Goal: Task Accomplishment & Management: Complete application form

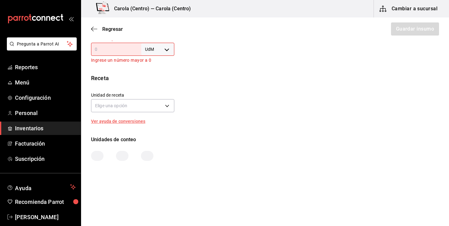
scroll to position [197, 0]
click at [169, 48] on body "Pregunta a Parrot AI Reportes Menú Configuración Personal Inventarios Facturaci…" at bounding box center [224, 95] width 449 height 191
click at [163, 120] on li "pza" at bounding box center [158, 120] width 32 height 10
type input "UNIT"
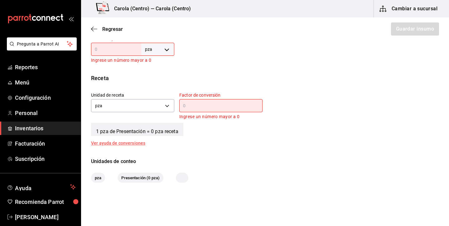
click at [118, 46] on input "text" at bounding box center [116, 49] width 50 height 7
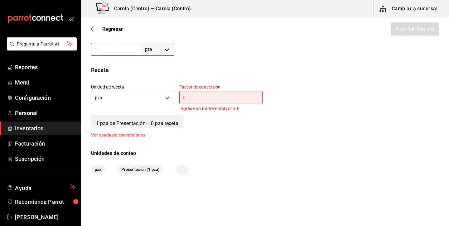
type input "1"
click at [198, 99] on input "text" at bounding box center [220, 97] width 83 height 7
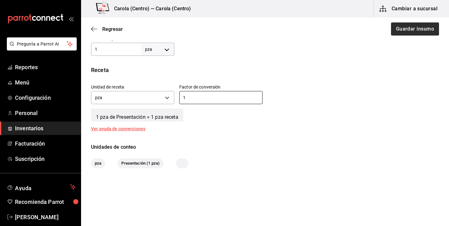
type input "1"
click at [414, 32] on button "Guardar insumo" at bounding box center [415, 28] width 49 height 13
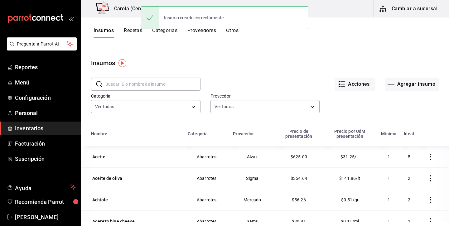
click at [131, 30] on button "Recetas" at bounding box center [133, 32] width 18 height 11
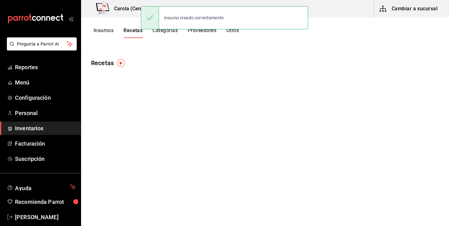
click at [133, 32] on button "Recetas" at bounding box center [133, 32] width 19 height 11
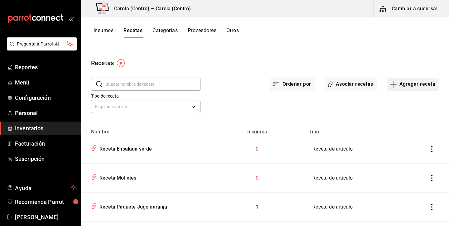
click at [424, 84] on button "Agregar receta" at bounding box center [413, 84] width 52 height 13
click at [418, 131] on li "Receta de producción" at bounding box center [413, 134] width 62 height 17
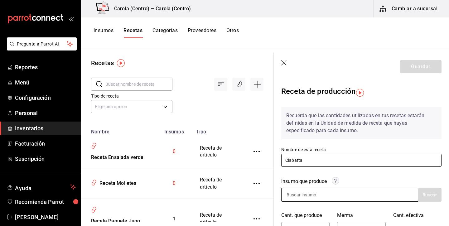
type input "Ciabatta"
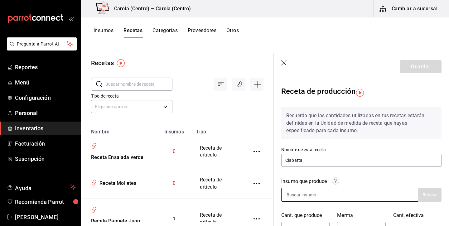
click at [318, 191] on input at bounding box center [313, 194] width 62 height 13
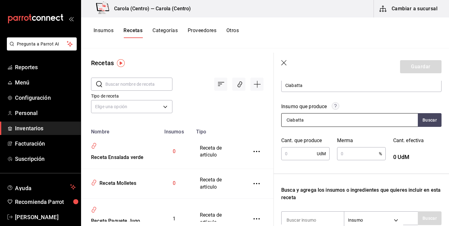
scroll to position [80, 0]
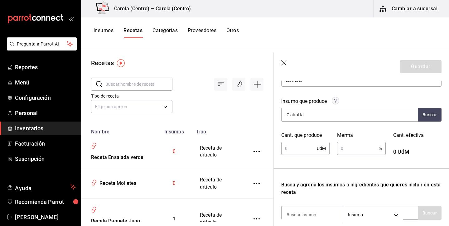
type input "Ciabatta"
click at [306, 147] on input "text" at bounding box center [299, 148] width 36 height 12
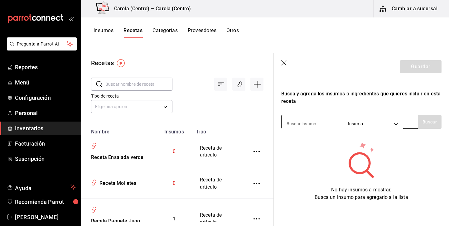
scroll to position [171, 0]
type input "harina"
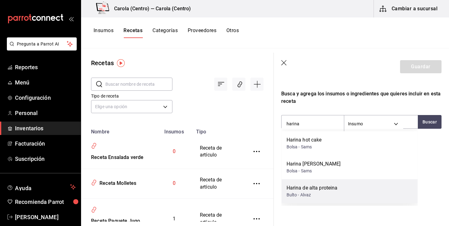
click at [315, 188] on div "Harina de alta proteina" at bounding box center [312, 187] width 51 height 7
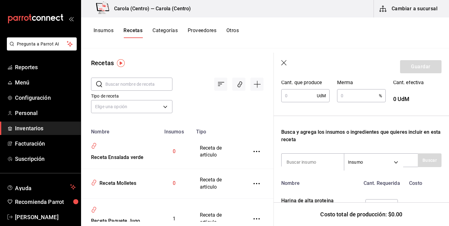
scroll to position [124, 0]
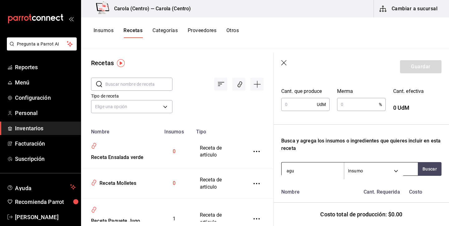
type input "agua"
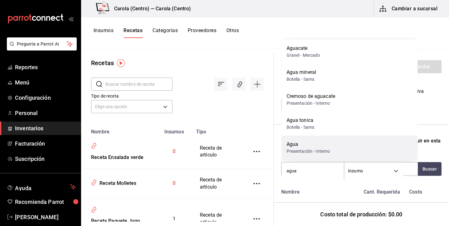
click at [309, 150] on div "Presentación - Interno" at bounding box center [309, 151] width 44 height 7
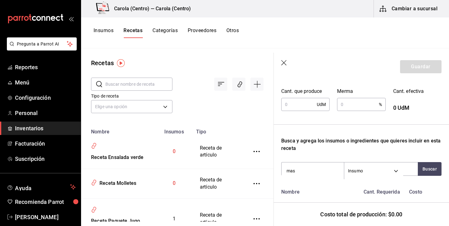
type input "masa"
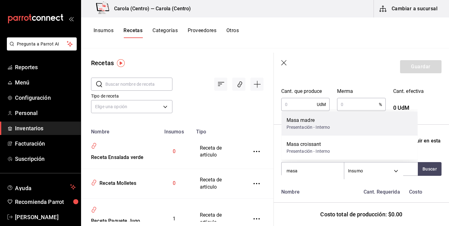
click at [306, 127] on div "Presentación - Interno" at bounding box center [309, 127] width 44 height 7
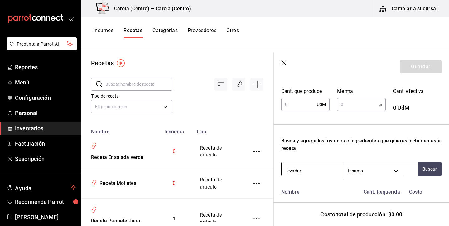
type input "levadura"
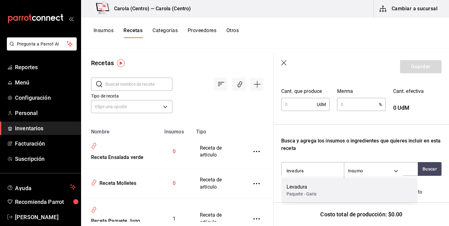
click at [290, 188] on div "Levadura" at bounding box center [302, 186] width 30 height 7
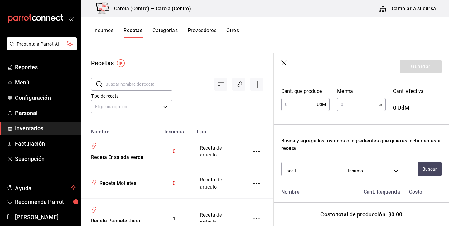
type input "aceite"
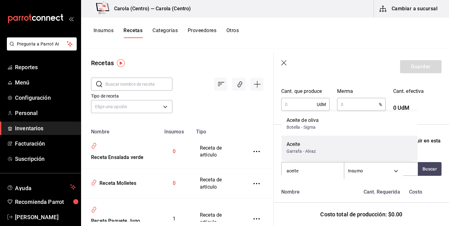
click at [312, 153] on div "Garrafa - Alvaz" at bounding box center [302, 151] width 30 height 7
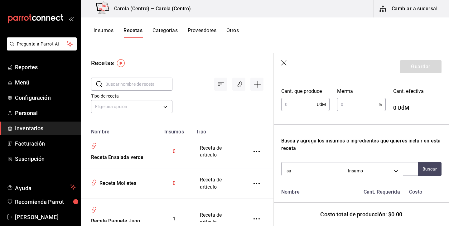
type input "sal"
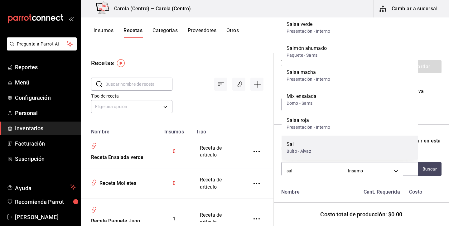
scroll to position [33, 0]
click at [304, 150] on div "Bulto - Alvaz" at bounding box center [299, 151] width 25 height 7
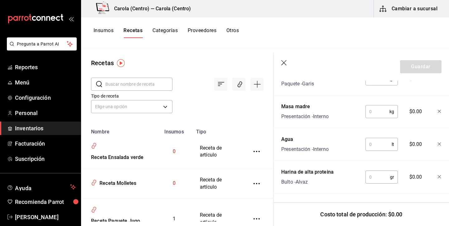
scroll to position [325, 0]
click at [371, 178] on input "text" at bounding box center [378, 177] width 25 height 12
type input "1,000"
click at [386, 144] on input "text" at bounding box center [379, 144] width 26 height 12
type input "0.9"
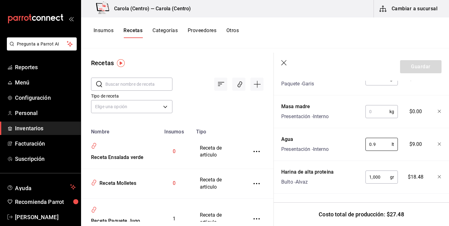
click at [383, 116] on input "text" at bounding box center [378, 111] width 24 height 12
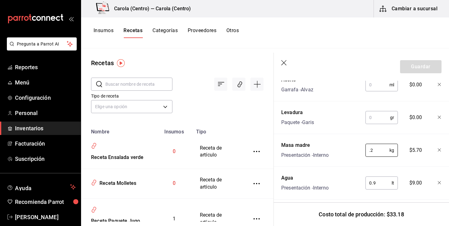
scroll to position [285, 1]
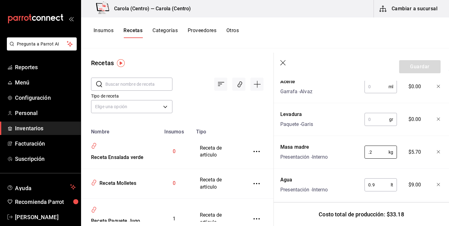
type input "0.2"
click at [377, 116] on input "text" at bounding box center [377, 119] width 25 height 12
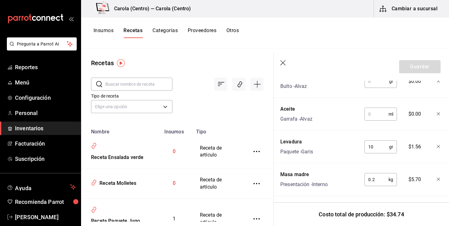
scroll to position [257, 1]
type input "10"
click at [376, 117] on input "text" at bounding box center [377, 115] width 24 height 12
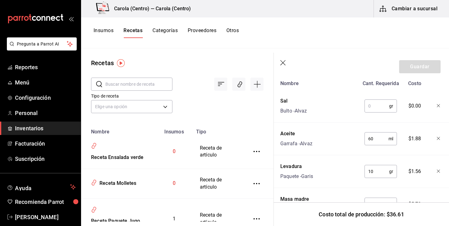
scroll to position [227, 1]
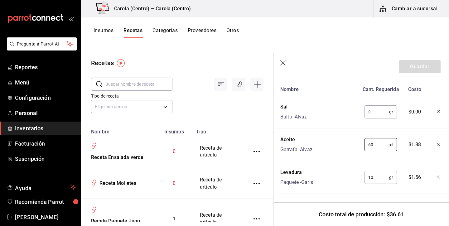
type input "60"
click at [374, 113] on input "text" at bounding box center [377, 112] width 25 height 12
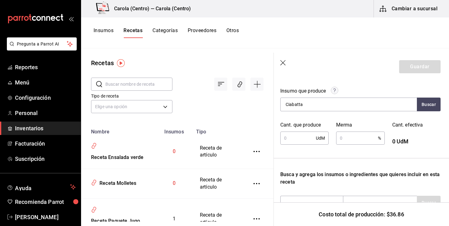
scroll to position [88, 1]
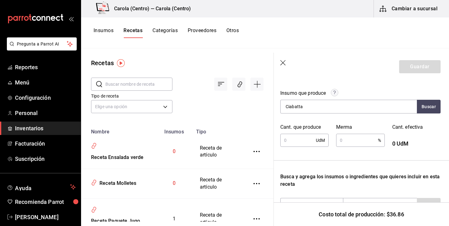
type input "30"
click at [319, 141] on div "UdM ​" at bounding box center [305, 140] width 48 height 13
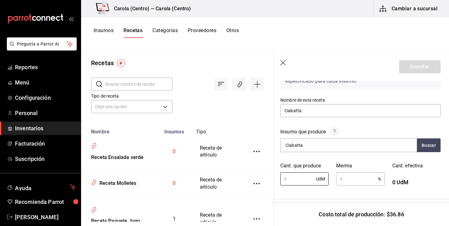
scroll to position [71, 1]
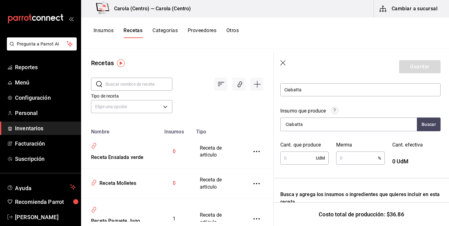
click at [298, 135] on div "Cant. que produce UdM ​" at bounding box center [301, 150] width 56 height 32
click at [296, 154] on input "text" at bounding box center [299, 158] width 36 height 12
type input "18"
click at [347, 160] on input "text" at bounding box center [357, 158] width 42 height 12
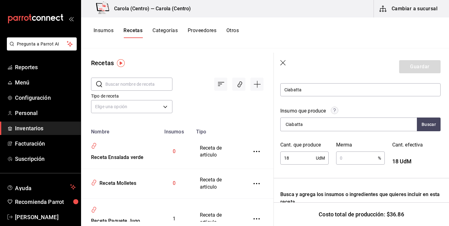
type input "3"
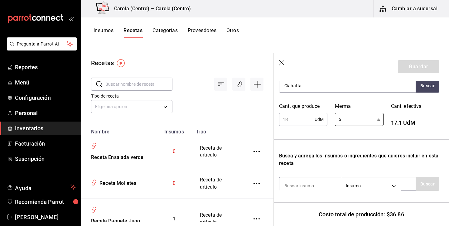
scroll to position [114, 2]
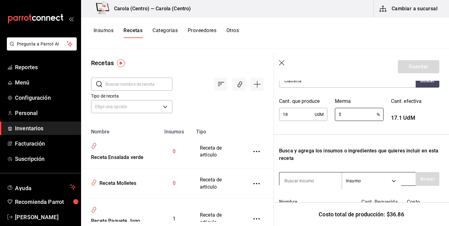
type input "5"
click at [323, 178] on input at bounding box center [311, 180] width 62 height 13
type input "ciabatta"
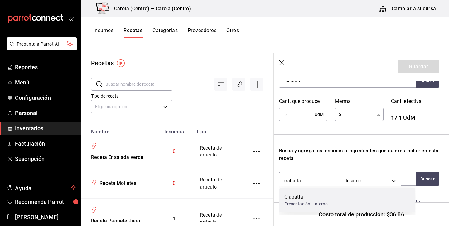
click at [311, 196] on div "Ciabatta" at bounding box center [307, 196] width 44 height 7
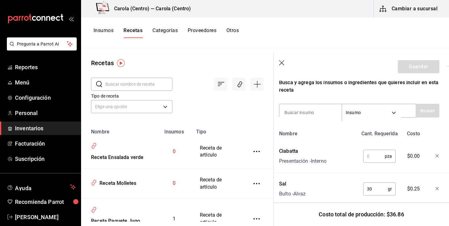
scroll to position [179, 2]
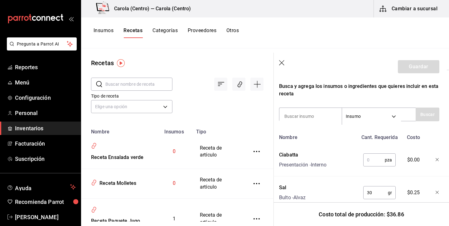
click at [436, 160] on icon "button" at bounding box center [438, 160] width 4 height 4
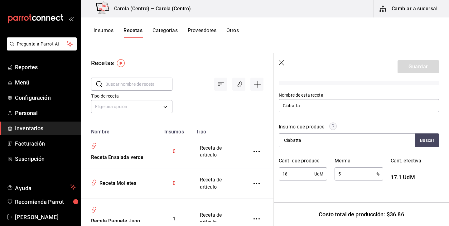
scroll to position [54, 3]
click at [420, 136] on button "Buscar" at bounding box center [427, 141] width 24 height 14
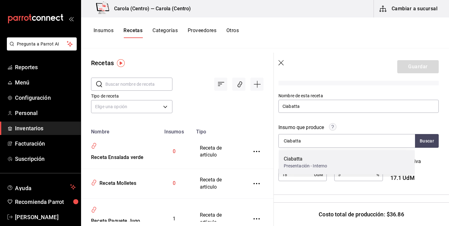
click at [331, 163] on div "Ciabatta Presentación - Interno" at bounding box center [347, 162] width 136 height 24
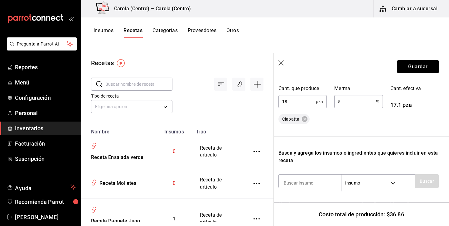
scroll to position [128, 3]
click at [346, 98] on input "5" at bounding box center [355, 101] width 42 height 12
click at [348, 100] on input "5" at bounding box center [355, 101] width 42 height 12
click at [303, 103] on input "18" at bounding box center [296, 101] width 37 height 12
type input "18.3"
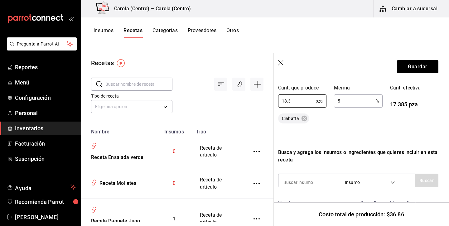
click at [349, 100] on input "5" at bounding box center [355, 101] width 42 height 12
type input "4"
type input "5"
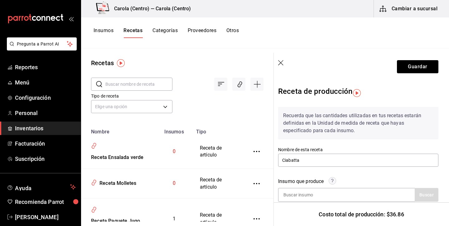
scroll to position [0, 3]
click at [415, 67] on button "Guardar" at bounding box center [418, 66] width 42 height 13
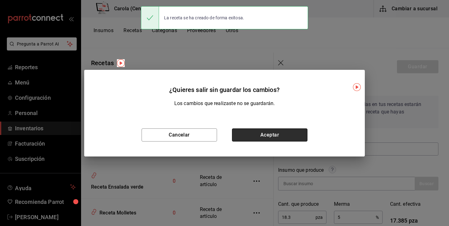
click at [264, 137] on button "Aceptar" at bounding box center [270, 135] width 76 height 13
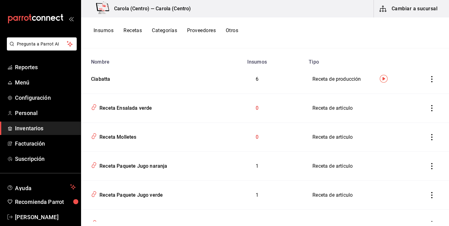
scroll to position [71, 0]
click at [115, 138] on div "Receta Molletes" at bounding box center [117, 136] width 40 height 10
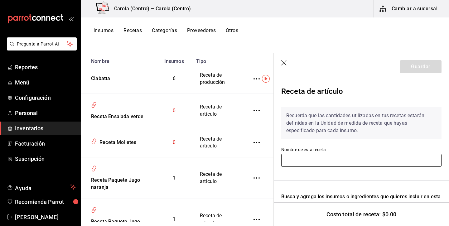
type input "Receta Molletes"
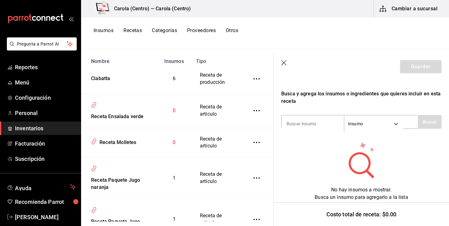
scroll to position [103, 0]
type input "frijol"
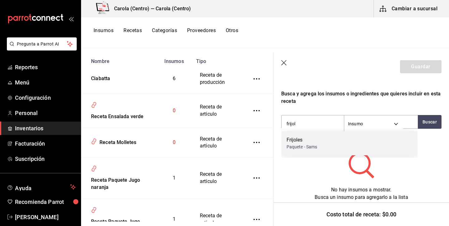
click at [323, 144] on div "Frijoles Paquete - Sams" at bounding box center [350, 143] width 136 height 24
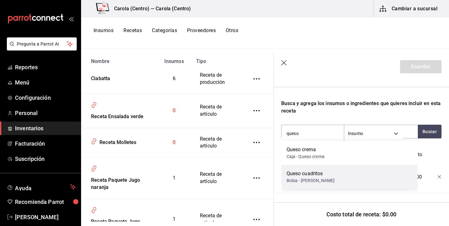
scroll to position [0, 0]
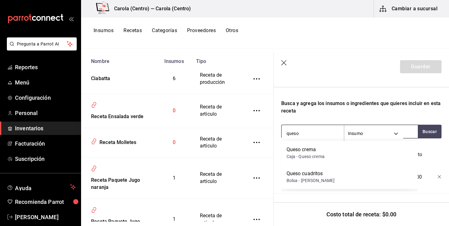
click at [307, 133] on input "queso" at bounding box center [313, 133] width 62 height 13
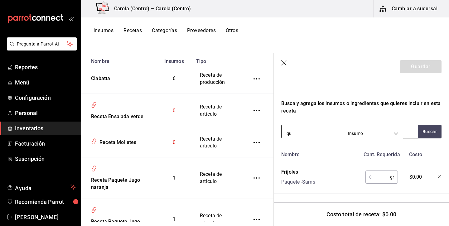
type input "q"
type input "mozzarella"
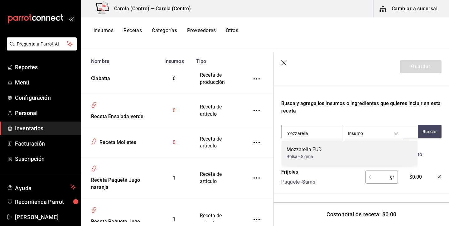
click at [306, 150] on div "Mozzarella FUD" at bounding box center [305, 149] width 36 height 7
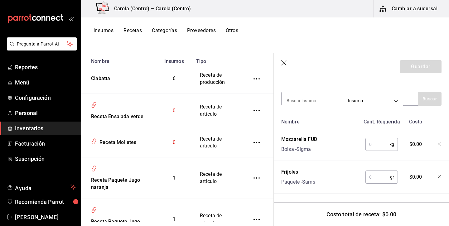
scroll to position [126, 0]
click at [424, 102] on button "Buscar" at bounding box center [430, 99] width 24 height 14
type input "ciabatta"
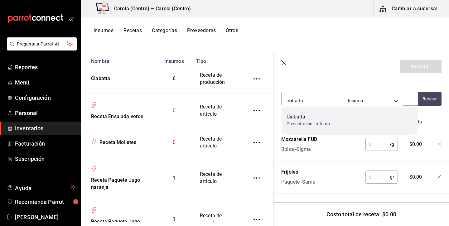
click at [308, 119] on div "Ciabatta" at bounding box center [309, 116] width 44 height 7
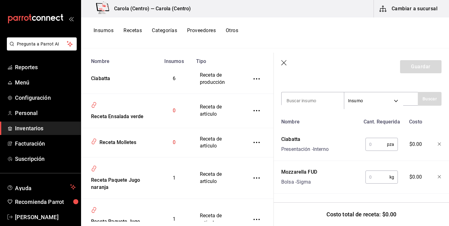
click at [379, 144] on input "text" at bounding box center [377, 144] width 22 height 12
type input "1"
click at [380, 175] on input "text" at bounding box center [378, 177] width 24 height 12
click at [325, 99] on input at bounding box center [313, 100] width 62 height 13
type input "cilantro"
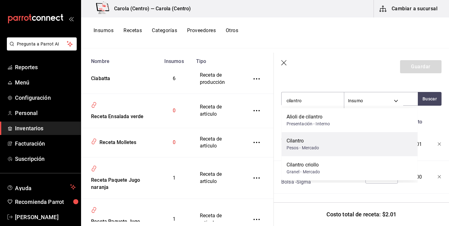
click at [315, 141] on div "Cilantro" at bounding box center [303, 140] width 33 height 7
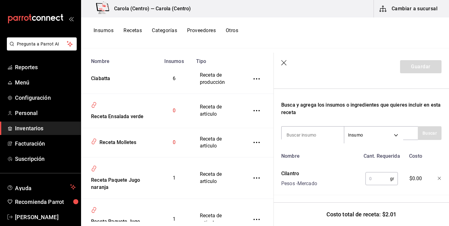
scroll to position [80, 0]
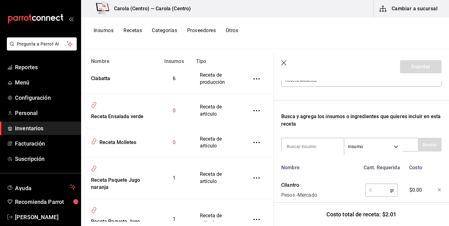
click at [389, 192] on input "text" at bounding box center [378, 190] width 25 height 12
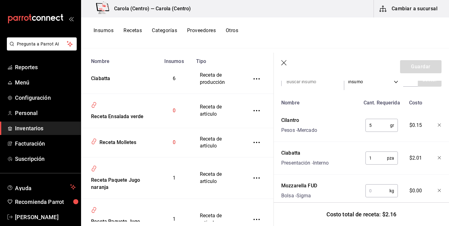
scroll to position [149, 0]
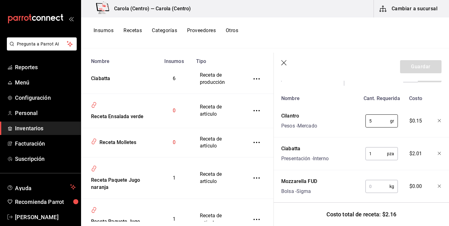
type input "5"
click at [383, 186] on input "text" at bounding box center [378, 186] width 24 height 12
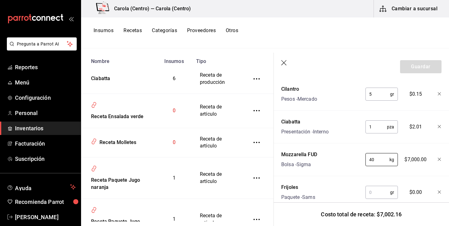
scroll to position [183, 0]
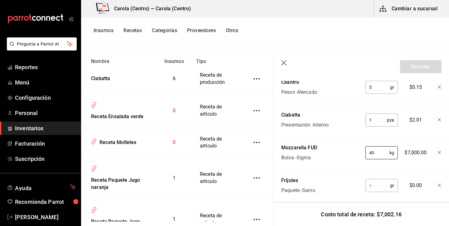
type input "4"
type input "0.04"
click at [379, 187] on input "text" at bounding box center [378, 185] width 25 height 12
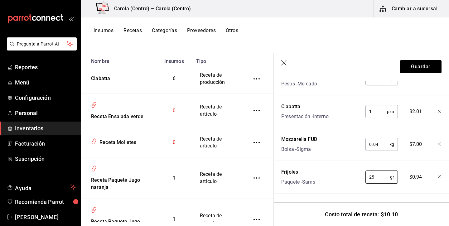
scroll to position [192, 0]
type input "2"
type input "60"
click at [380, 148] on input "0.04" at bounding box center [378, 144] width 24 height 12
type input "0.08"
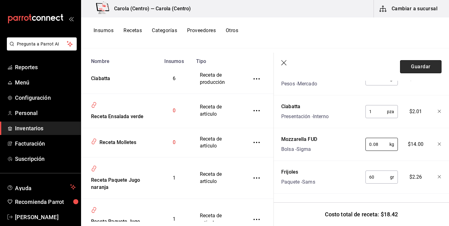
click at [416, 67] on button "Guardar" at bounding box center [421, 66] width 42 height 13
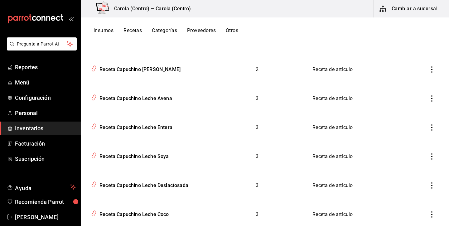
click at [138, 29] on button "Recetas" at bounding box center [133, 32] width 18 height 11
click at [162, 31] on button "Categorías" at bounding box center [164, 32] width 25 height 11
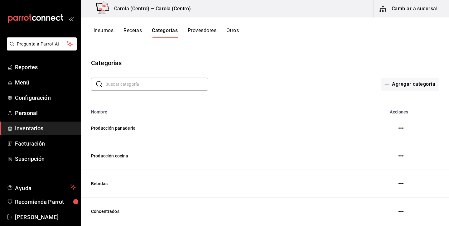
click at [136, 29] on button "Recetas" at bounding box center [133, 32] width 18 height 11
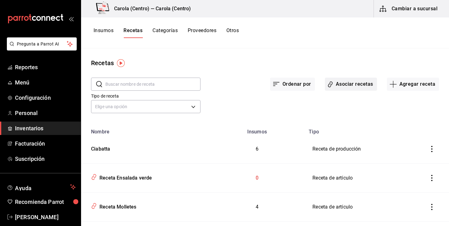
click at [335, 86] on button "Asociar recetas" at bounding box center [351, 84] width 52 height 13
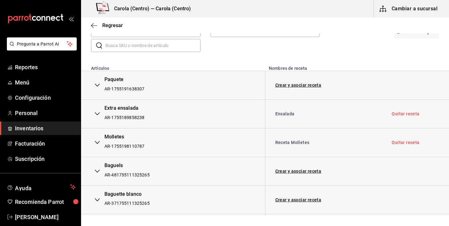
scroll to position [68, 0]
click at [97, 82] on icon "button" at bounding box center [97, 84] width 5 height 5
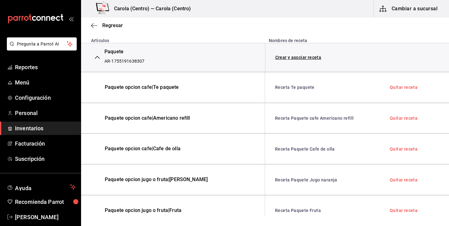
scroll to position [55, 0]
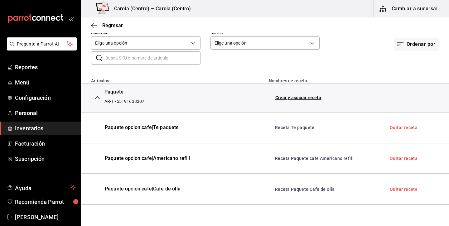
click at [98, 95] on button "button" at bounding box center [97, 98] width 12 height 14
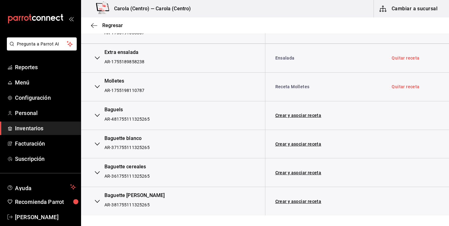
scroll to position [134, 0]
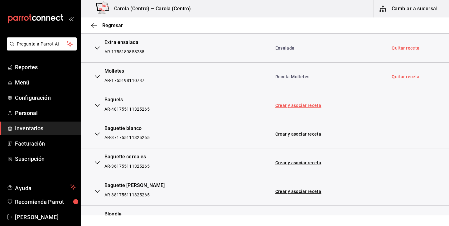
click at [303, 105] on link "Crear y asociar receta" at bounding box center [299, 105] width 46 height 4
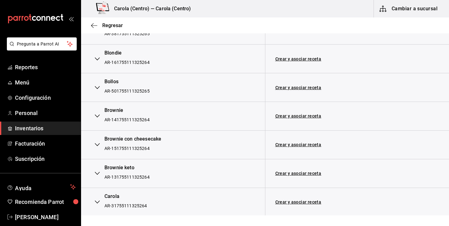
scroll to position [296, 0]
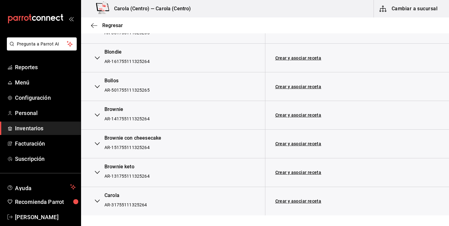
click at [98, 84] on icon "button" at bounding box center [97, 86] width 5 height 5
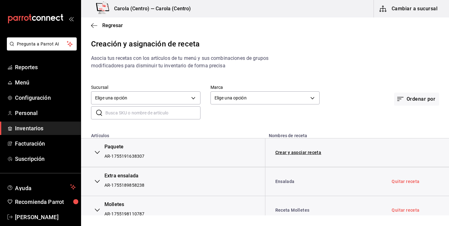
scroll to position [0, 0]
click at [93, 24] on icon "button" at bounding box center [94, 26] width 6 height 6
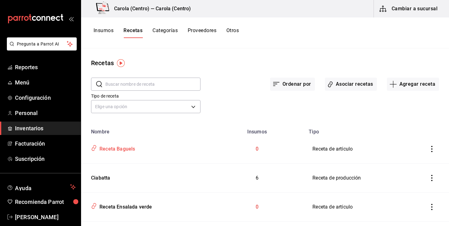
click at [130, 149] on div "Receta Baguels" at bounding box center [116, 148] width 38 height 10
type input "Receta Baguels"
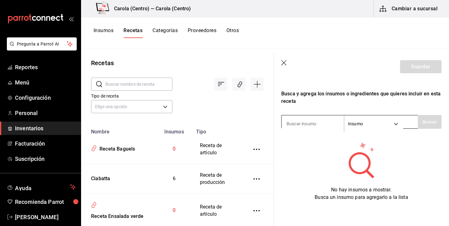
scroll to position [103, 0]
type input "baguels"
click at [283, 63] on icon "button" at bounding box center [284, 63] width 6 height 6
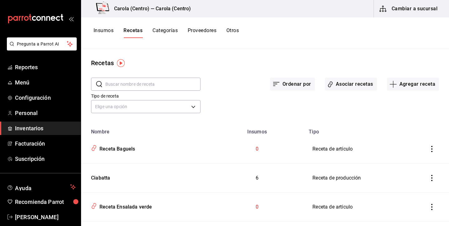
click at [432, 146] on icon "inventoriesTable" at bounding box center [432, 149] width 1 height 6
click at [407, 158] on span "Eliminar" at bounding box center [413, 157] width 16 height 5
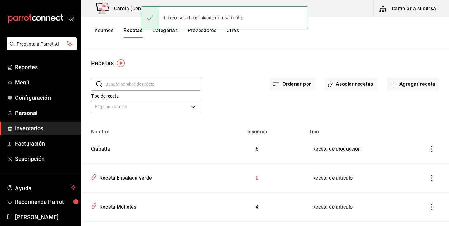
click at [106, 30] on button "Insumos" at bounding box center [104, 32] width 20 height 11
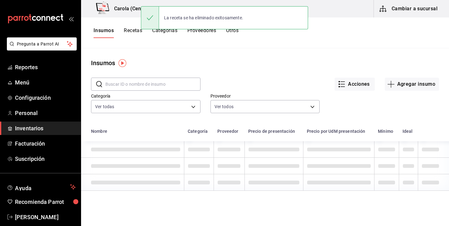
click at [159, 86] on input "text" at bounding box center [152, 84] width 95 height 12
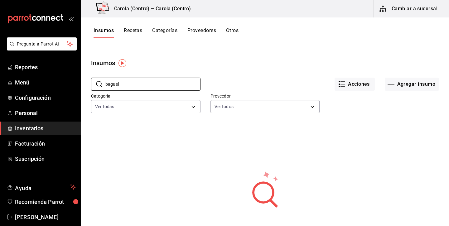
type input "baguel"
click at [139, 31] on button "Recetas" at bounding box center [133, 32] width 18 height 11
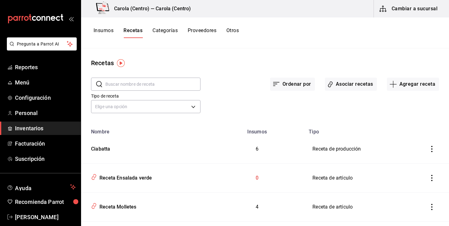
click at [151, 86] on input "text" at bounding box center [152, 84] width 95 height 12
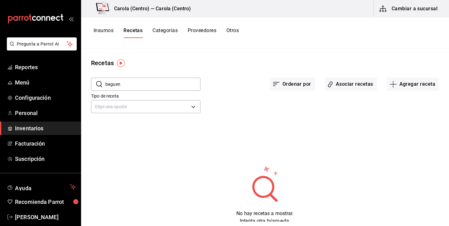
type input "baguen"
drag, startPoint x: 151, startPoint y: 86, endPoint x: 177, endPoint y: 30, distance: 62.3
click at [177, 30] on button "Categorías" at bounding box center [165, 32] width 25 height 11
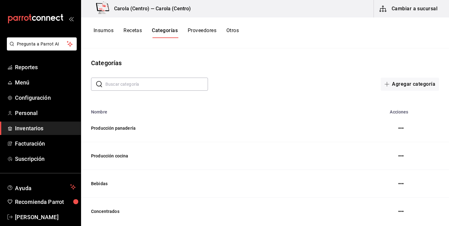
click at [131, 32] on button "Recetas" at bounding box center [133, 32] width 18 height 11
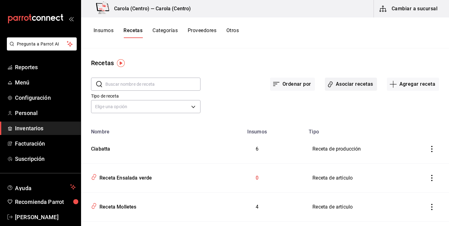
click at [335, 83] on button "Asociar recetas" at bounding box center [351, 84] width 52 height 13
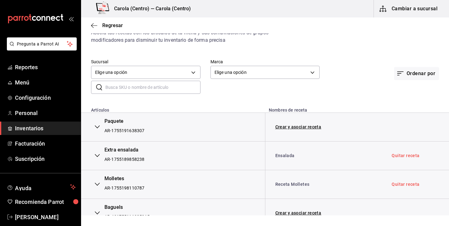
scroll to position [27, 0]
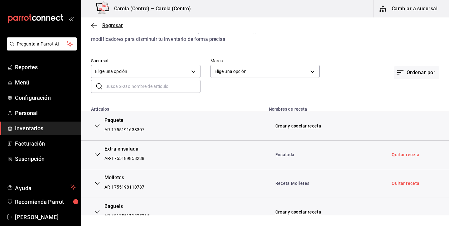
click at [106, 27] on span "Regresar" at bounding box center [112, 25] width 21 height 6
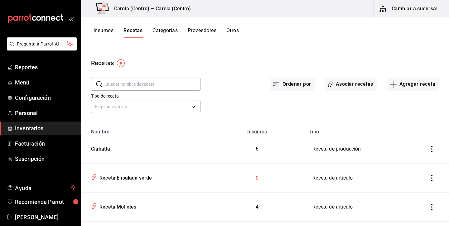
click at [177, 84] on input "text" at bounding box center [152, 84] width 95 height 12
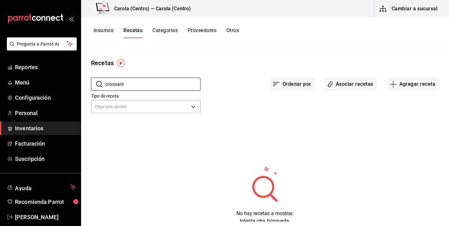
type input "croissant"
click at [168, 30] on button "Categorías" at bounding box center [165, 32] width 25 height 11
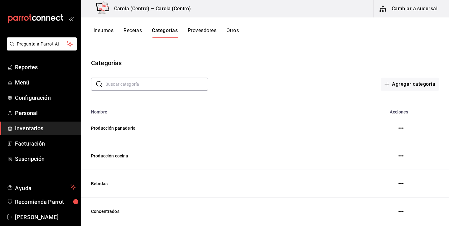
click at [130, 30] on button "Recetas" at bounding box center [133, 32] width 18 height 11
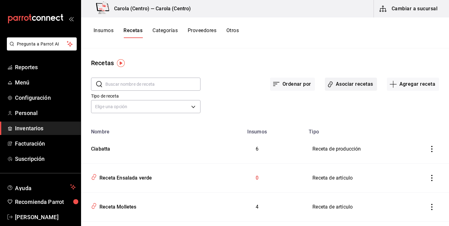
click at [349, 81] on button "Asociar recetas" at bounding box center [351, 84] width 52 height 13
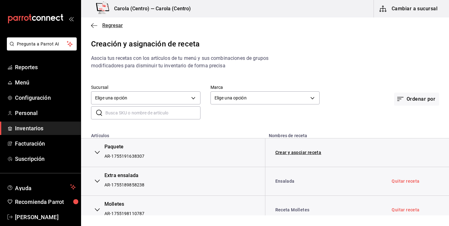
click at [94, 23] on icon "button" at bounding box center [94, 26] width 6 height 6
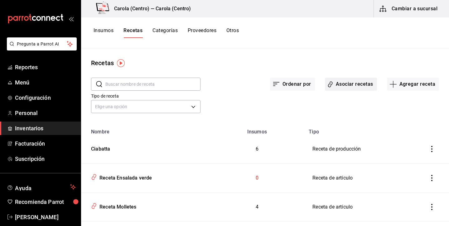
click at [358, 81] on button "Asociar recetas" at bounding box center [351, 84] width 52 height 13
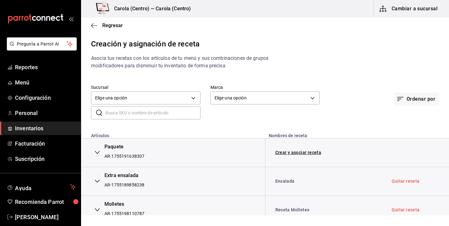
click at [169, 114] on input "text" at bounding box center [152, 113] width 95 height 12
type input "rol"
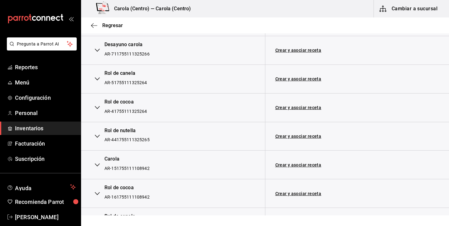
scroll to position [137, 0]
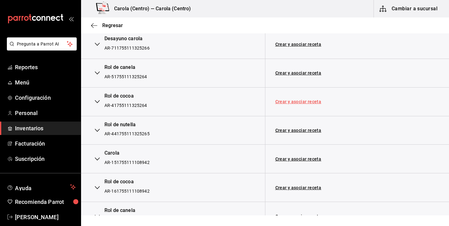
click at [307, 100] on link "Crear y asociar receta" at bounding box center [299, 102] width 46 height 4
click at [300, 101] on link "Receta Rol de cocoa" at bounding box center [297, 101] width 43 height 5
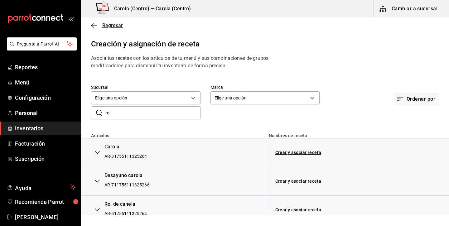
scroll to position [0, 0]
click at [100, 27] on span "Regresar" at bounding box center [107, 25] width 32 height 6
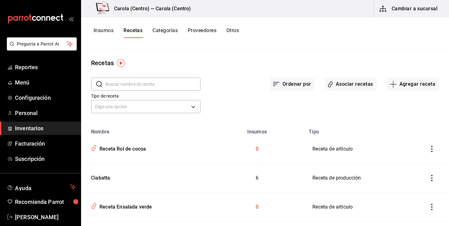
click at [140, 85] on input "text" at bounding box center [152, 84] width 95 height 12
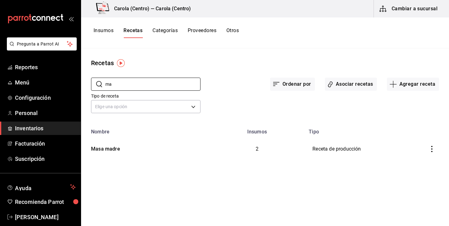
type input "m"
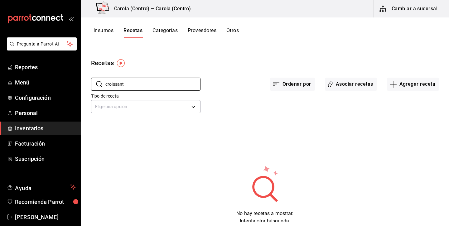
type input "croissant"
click at [102, 32] on button "Insumos" at bounding box center [104, 32] width 20 height 11
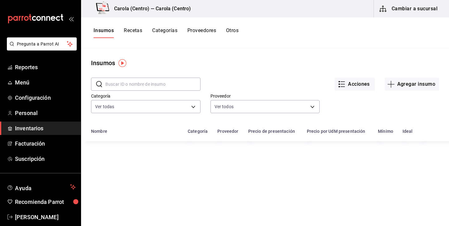
click at [128, 81] on input "text" at bounding box center [152, 84] width 95 height 12
type input "coris"
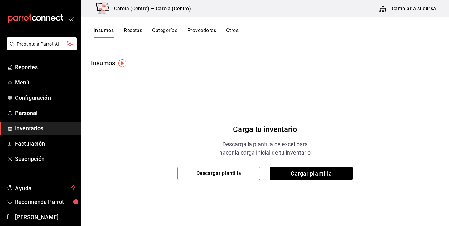
click at [101, 32] on button "Insumos" at bounding box center [104, 32] width 20 height 11
click at [135, 31] on button "Recetas" at bounding box center [133, 32] width 18 height 11
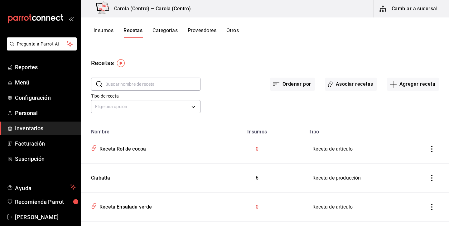
click at [104, 33] on button "Insumos" at bounding box center [104, 32] width 20 height 11
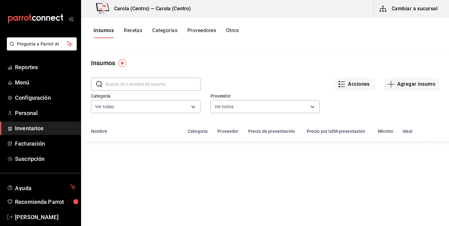
click at [143, 88] on input "text" at bounding box center [152, 84] width 95 height 12
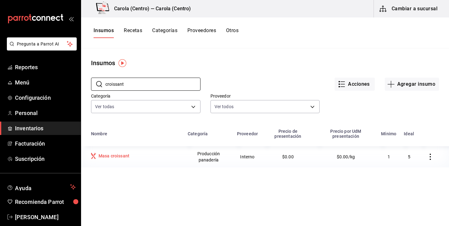
type input "croissant"
click at [121, 159] on div "Masa croissant" at bounding box center [114, 156] width 31 height 6
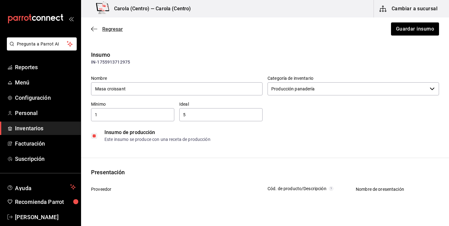
click at [114, 28] on span "Regresar" at bounding box center [112, 29] width 21 height 6
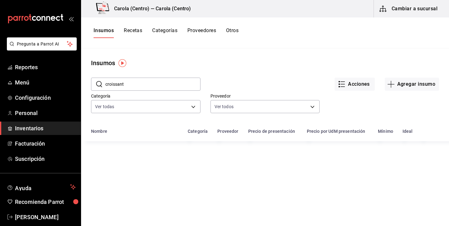
click at [139, 32] on button "Recetas" at bounding box center [133, 32] width 18 height 11
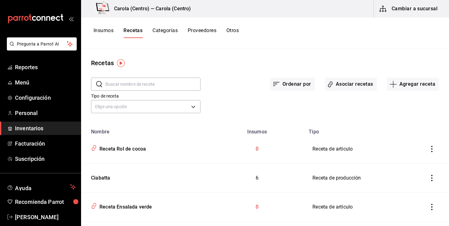
click at [145, 86] on input "text" at bounding box center [152, 84] width 95 height 12
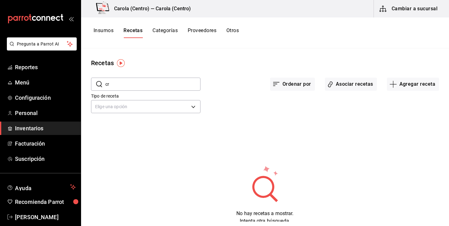
type input "c"
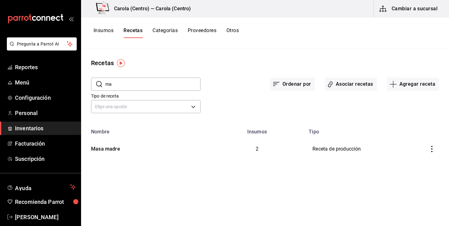
type input "m"
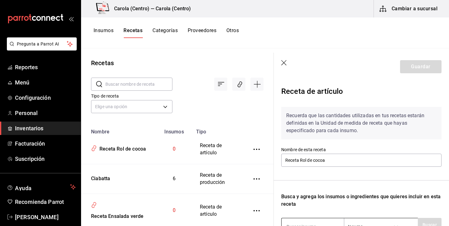
scroll to position [103, 0]
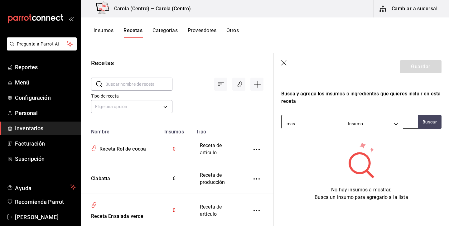
type input "masa"
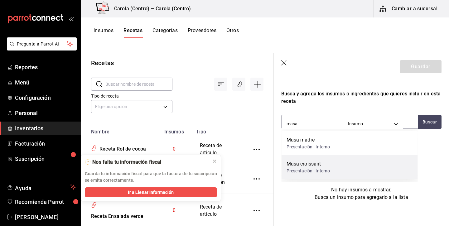
click at [317, 164] on div "Masa croissant" at bounding box center [309, 163] width 44 height 7
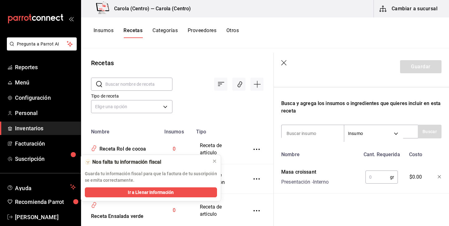
scroll to position [0, 0]
click at [374, 176] on input "text" at bounding box center [378, 177] width 25 height 12
click at [331, 129] on input at bounding box center [313, 133] width 62 height 13
type input "cocoa"
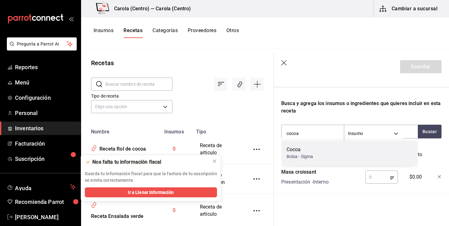
click at [318, 152] on div "Cocoa Bolsa - Sigma" at bounding box center [350, 153] width 136 height 24
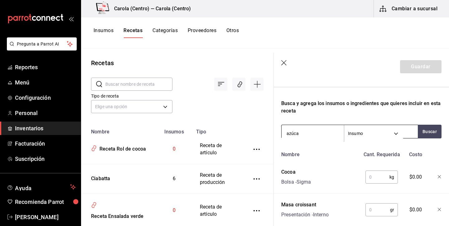
type input "azúcar"
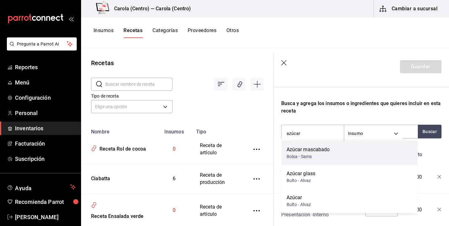
click at [312, 144] on div "Azúcar mascabado Bolsa - Sams" at bounding box center [350, 153] width 136 height 24
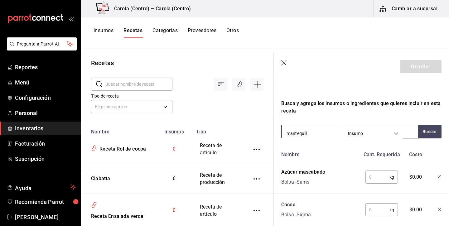
type input "mantequilla"
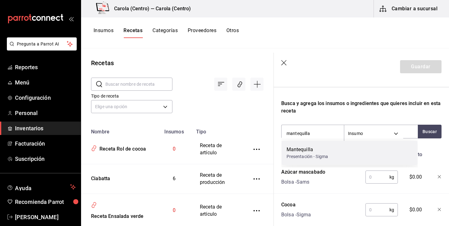
click at [309, 151] on div "Mantequilla" at bounding box center [308, 149] width 42 height 7
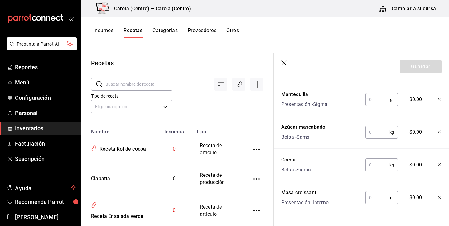
scroll to position [172, 0]
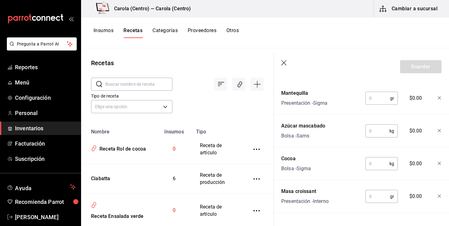
click at [376, 100] on input "text" at bounding box center [378, 98] width 25 height 12
type input "4"
click at [375, 131] on input "text" at bounding box center [378, 131] width 24 height 12
click at [379, 162] on input "text" at bounding box center [378, 164] width 24 height 12
click at [379, 101] on input "200" at bounding box center [378, 98] width 25 height 12
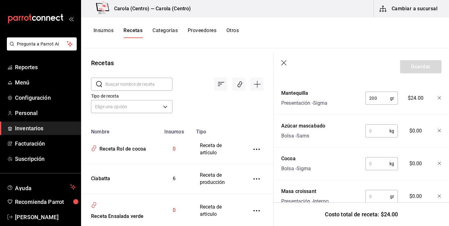
click at [379, 101] on input "200" at bounding box center [378, 98] width 25 height 12
click at [380, 128] on input "text" at bounding box center [378, 131] width 24 height 12
click at [377, 95] on input "370" at bounding box center [378, 98] width 25 height 12
type input "200"
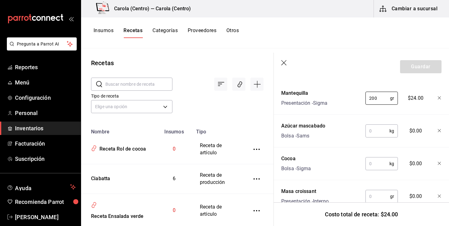
click at [375, 128] on input "text" at bounding box center [378, 131] width 24 height 12
type input "2"
type input "370"
click at [375, 99] on input "200" at bounding box center [378, 98] width 25 height 12
type input "250"
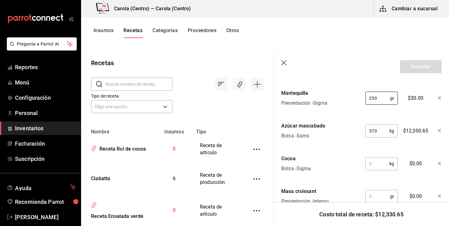
click at [378, 164] on input "text" at bounding box center [378, 164] width 24 height 12
type input "4"
type input "0.04"
click at [378, 133] on input "370" at bounding box center [378, 131] width 24 height 12
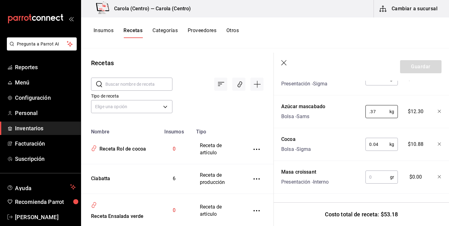
scroll to position [192, 0]
type input "0.37"
click at [380, 180] on input "text" at bounding box center [378, 177] width 25 height 12
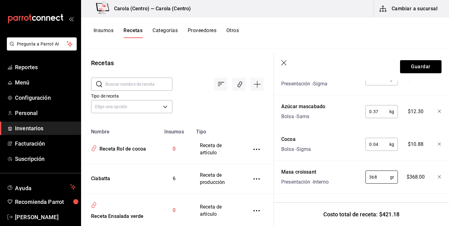
type input "3,684"
click at [367, 187] on div "Nombre Cant. Requerida Costo Mantequilla Presentación - Sigma 250 gr ​ $30.00 A…" at bounding box center [361, 122] width 160 height 144
click at [427, 66] on button "Guardar" at bounding box center [421, 66] width 42 height 13
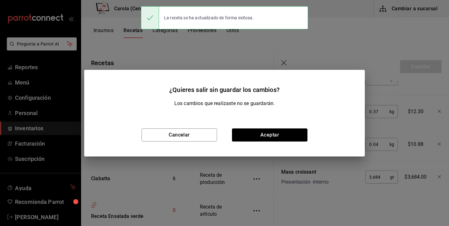
scroll to position [180, 0]
click at [296, 134] on button "Aceptar" at bounding box center [270, 135] width 76 height 13
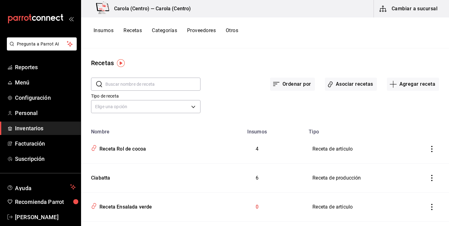
click at [165, 86] on input "text" at bounding box center [152, 84] width 95 height 12
type input "masa"
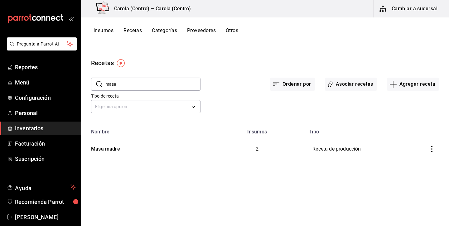
click at [110, 30] on button "Insumos" at bounding box center [104, 32] width 20 height 11
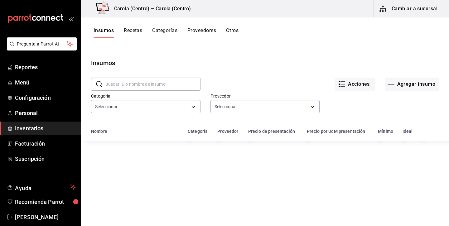
type input "db0c3e76-e97c-4324-986d-6718a95b3bb4,b292555a-2f44-45c6-bbee-f94f4e4226ea,6eb76…"
type input "fa0384b2-fd3e-4c64-a4f1-c50aa06bedbc,e12de6f6-5bed-4663-bf8e-1e9ec6ca6a7c,437f0…"
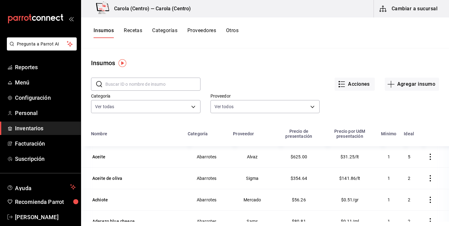
click at [131, 27] on button "Recetas" at bounding box center [133, 32] width 18 height 11
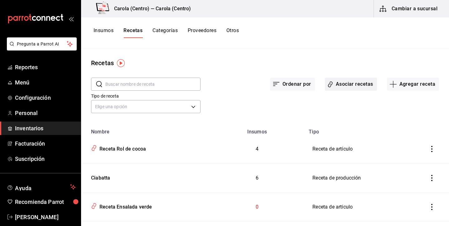
click at [347, 84] on button "Asociar recetas" at bounding box center [351, 84] width 52 height 13
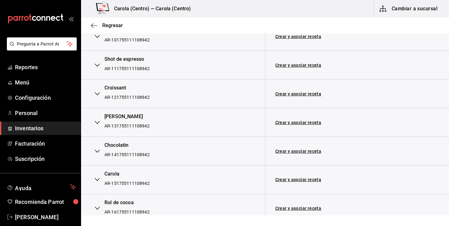
scroll to position [1808, 0]
click at [300, 92] on link "Crear y asociar receta" at bounding box center [299, 94] width 46 height 4
click at [300, 92] on link "Receta Croissant" at bounding box center [294, 94] width 36 height 5
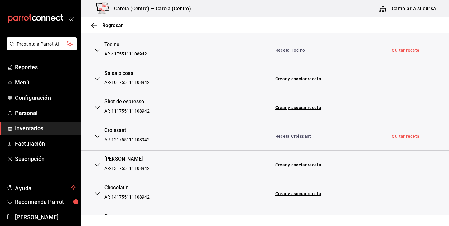
scroll to position [1766, 0]
click at [318, 105] on link "Crear y asociar receta" at bounding box center [299, 107] width 46 height 4
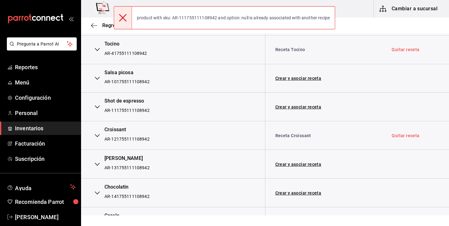
click at [121, 15] on icon at bounding box center [122, 17] width 7 height 7
click at [122, 16] on icon at bounding box center [122, 17] width 7 height 7
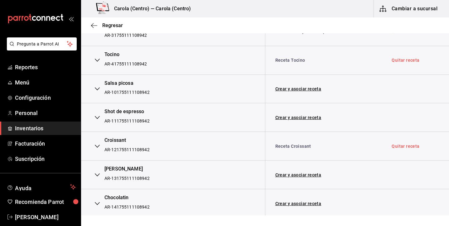
scroll to position [1758, 0]
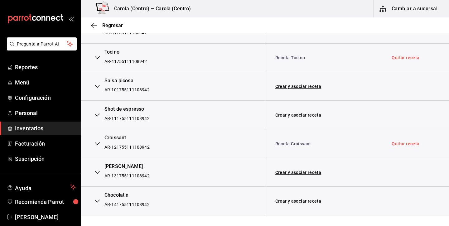
click at [97, 113] on icon "button" at bounding box center [97, 115] width 5 height 5
click at [96, 80] on button "button" at bounding box center [97, 87] width 12 height 14
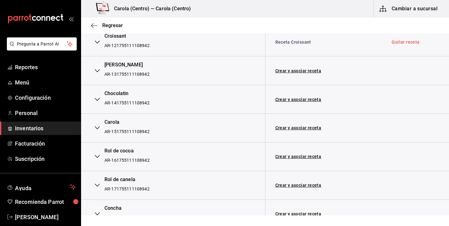
scroll to position [1869, 0]
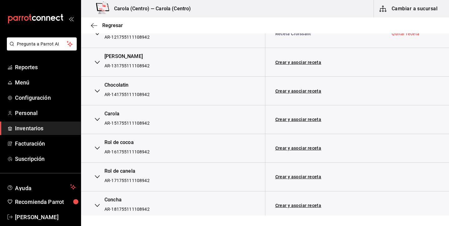
click at [286, 134] on td "Crear y asociar receta" at bounding box center [323, 148] width 117 height 29
click at [293, 146] on link "Crear y asociar receta" at bounding box center [299, 148] width 46 height 4
click at [411, 146] on link "Quitar receta" at bounding box center [406, 148] width 28 height 4
click at [304, 146] on link "Asociar receta" at bounding box center [291, 148] width 31 height 4
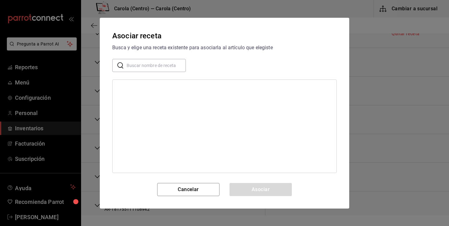
click at [172, 70] on input "text" at bounding box center [156, 65] width 59 height 12
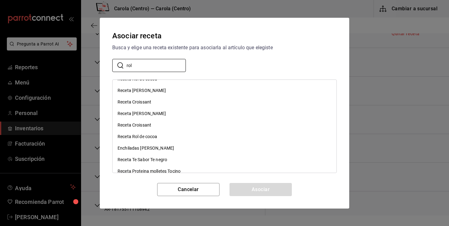
scroll to position [0, 0]
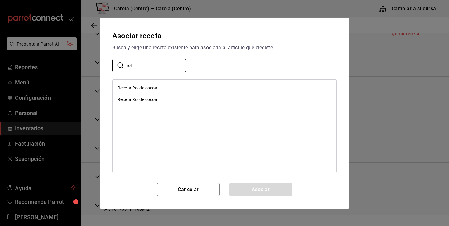
type input "rol"
click at [147, 98] on div "Receta Rol de cocoa" at bounding box center [138, 99] width 40 height 7
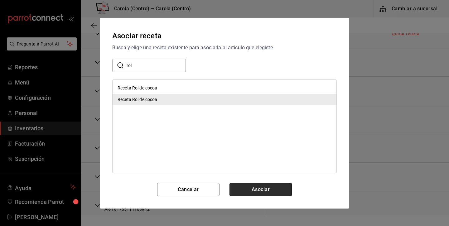
click at [263, 189] on button "Asociar" at bounding box center [261, 189] width 62 height 13
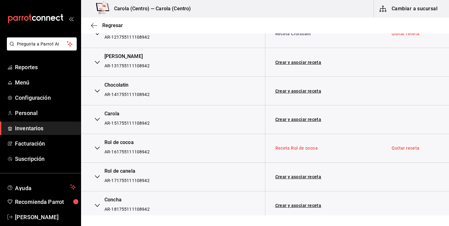
click at [293, 146] on link "Receta Rol de cocoa" at bounding box center [297, 148] width 43 height 5
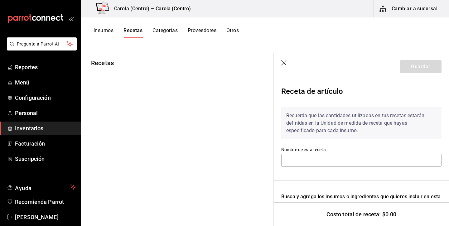
type input "Receta Croissant"
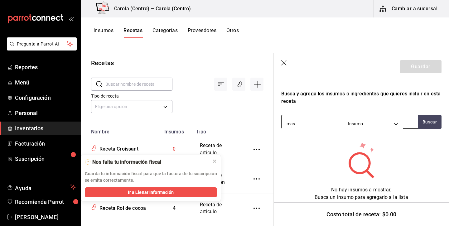
type input "masa"
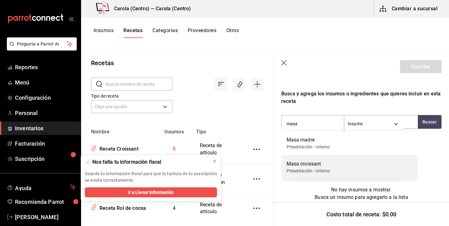
click at [320, 164] on div "Masa croissant" at bounding box center [309, 163] width 44 height 7
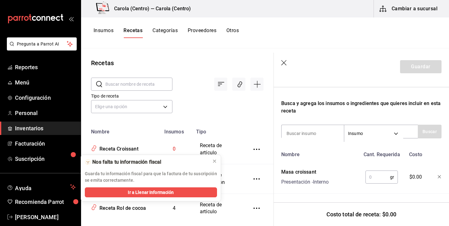
click at [377, 176] on input "text" at bounding box center [378, 177] width 25 height 12
click at [215, 162] on icon at bounding box center [214, 161] width 5 height 5
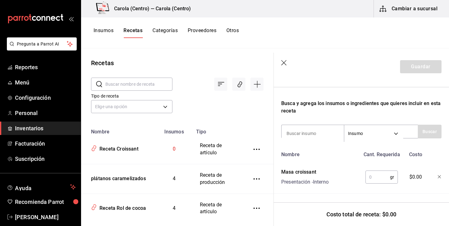
click at [384, 179] on input "text" at bounding box center [378, 177] width 25 height 12
type input "120"
click at [346, 172] on div "Masa croissant Presentación - Interno" at bounding box center [319, 176] width 81 height 20
click at [425, 64] on button "Guardar" at bounding box center [421, 66] width 42 height 13
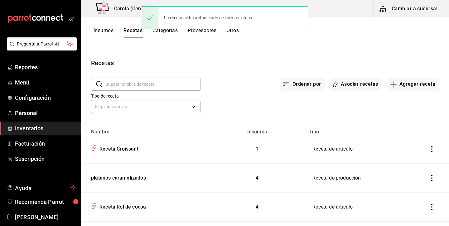
scroll to position [82, 0]
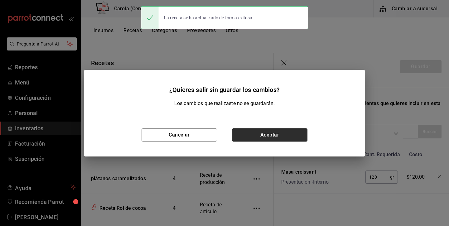
click at [278, 135] on button "Aceptar" at bounding box center [270, 135] width 76 height 13
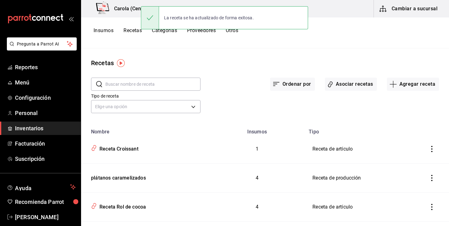
click at [105, 31] on button "Insumos" at bounding box center [104, 32] width 20 height 11
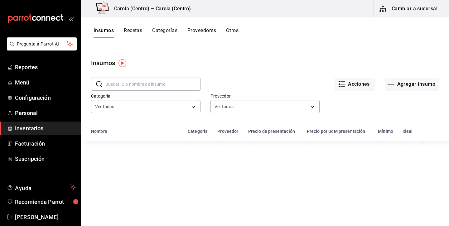
click at [153, 87] on input "text" at bounding box center [152, 84] width 95 height 12
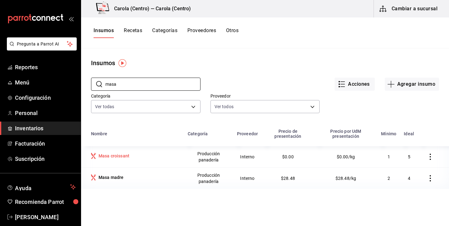
type input "masa"
click at [127, 155] on div "Masa croissant" at bounding box center [114, 156] width 31 height 6
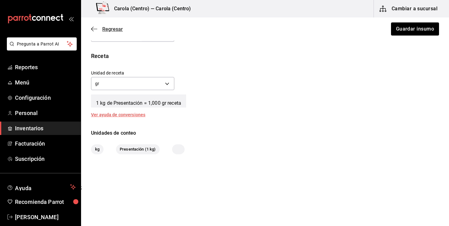
scroll to position [217, 0]
click at [99, 28] on span "Regresar" at bounding box center [107, 29] width 32 height 6
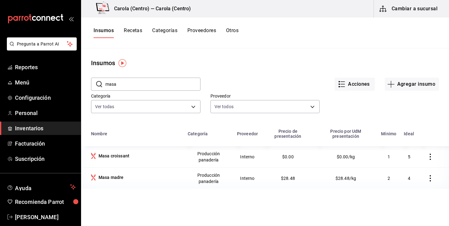
click at [135, 30] on button "Recetas" at bounding box center [133, 32] width 18 height 11
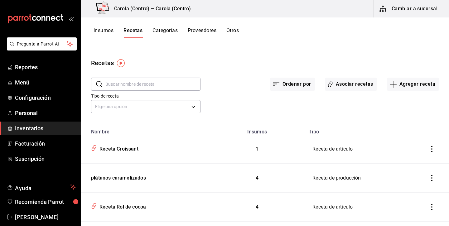
click at [177, 82] on input "text" at bounding box center [152, 84] width 95 height 12
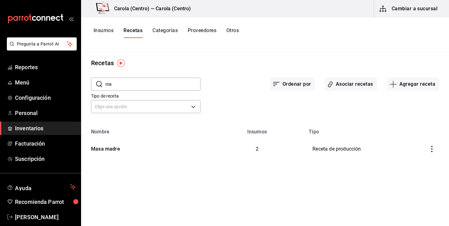
type input "m"
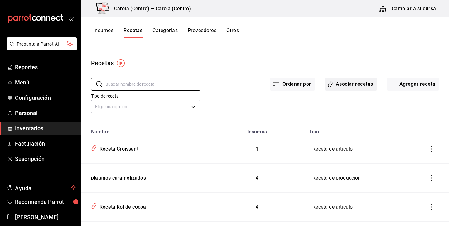
click at [374, 82] on button "Asociar recetas" at bounding box center [351, 84] width 52 height 13
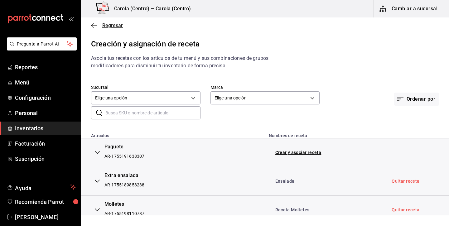
click at [95, 25] on icon "button" at bounding box center [94, 26] width 6 height 6
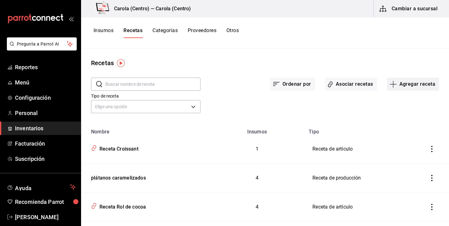
click at [408, 81] on button "Agregar receta" at bounding box center [413, 84] width 52 height 13
click at [407, 136] on span "Receta de producción" at bounding box center [413, 134] width 52 height 7
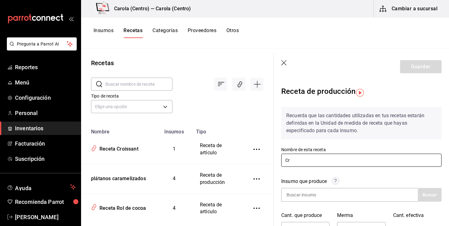
type input "C"
type input "Masa croissant"
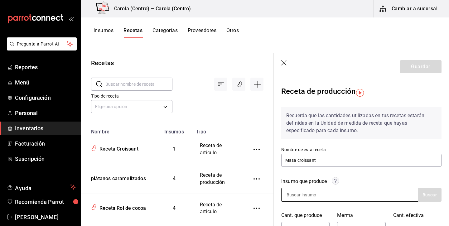
click at [308, 199] on input at bounding box center [313, 194] width 62 height 13
type input "masa"
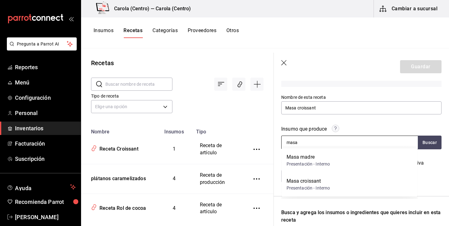
scroll to position [60, 0]
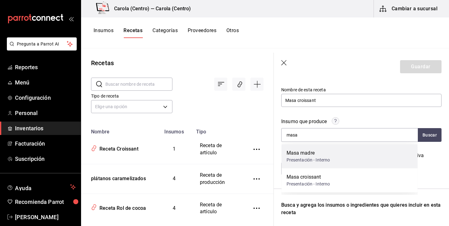
click at [303, 155] on div "Masa madre" at bounding box center [309, 152] width 44 height 7
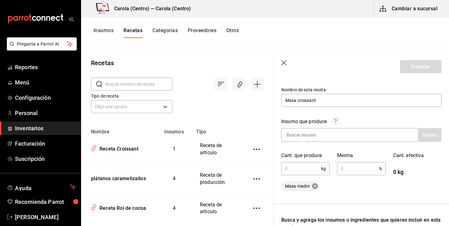
click at [315, 186] on icon at bounding box center [315, 186] width 7 height 7
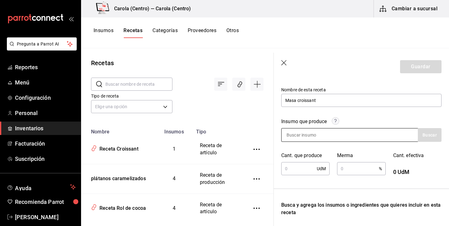
click at [313, 132] on input at bounding box center [313, 135] width 62 height 13
type input "masa"
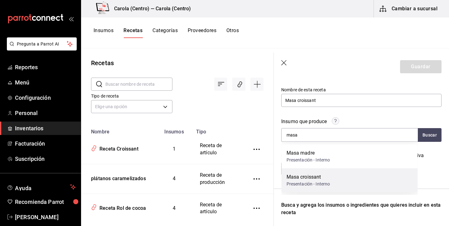
click at [307, 178] on div "Masa croissant" at bounding box center [309, 176] width 44 height 7
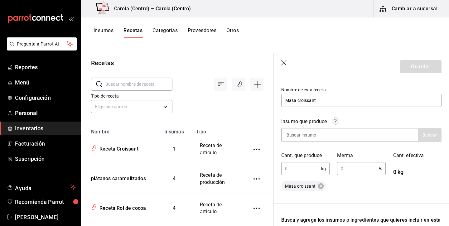
click at [304, 170] on input "text" at bounding box center [301, 169] width 40 height 12
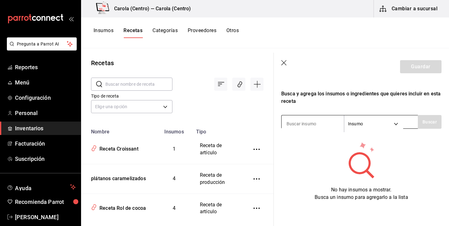
scroll to position [186, 0]
type input "harina"
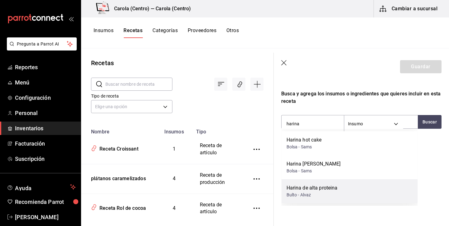
click at [320, 190] on div "Harina de alta proteina" at bounding box center [312, 187] width 51 height 7
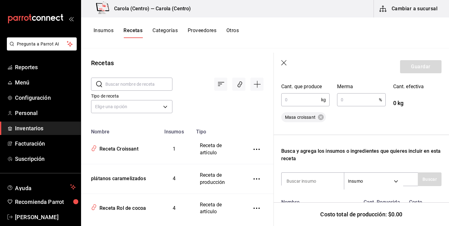
scroll to position [127, 0]
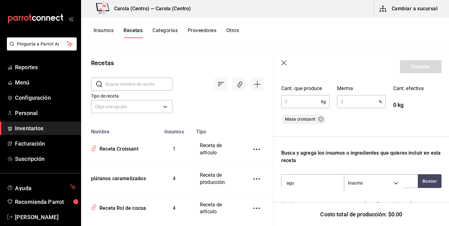
type input "agua"
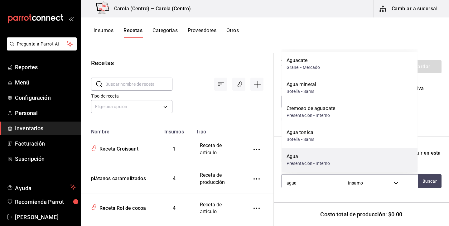
click at [318, 154] on div "Agua" at bounding box center [309, 156] width 44 height 7
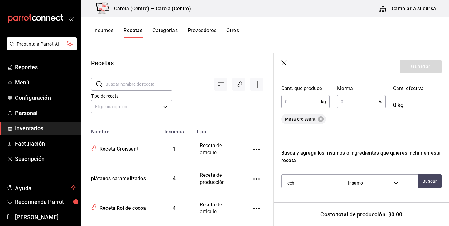
type input "leche"
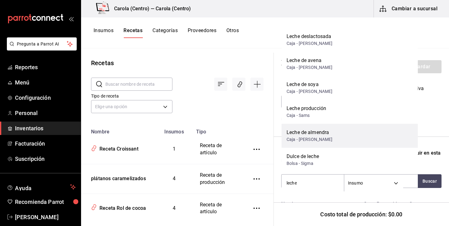
scroll to position [32, 0]
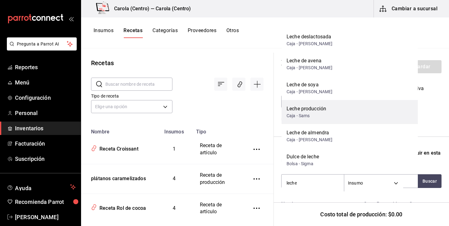
click at [313, 109] on div "Leche producción" at bounding box center [307, 108] width 40 height 7
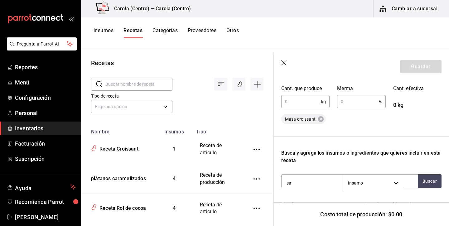
type input "sal"
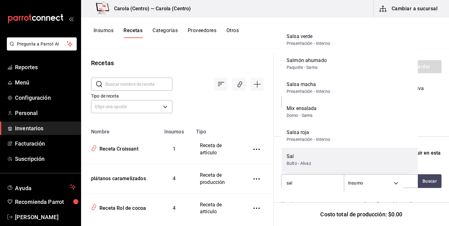
scroll to position [33, 0]
click at [306, 156] on div "Sal" at bounding box center [299, 156] width 25 height 7
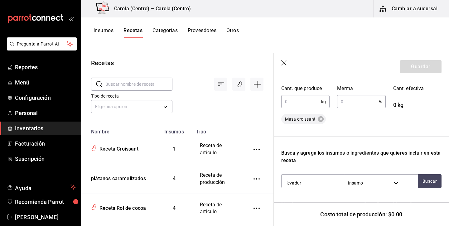
type input "levadura"
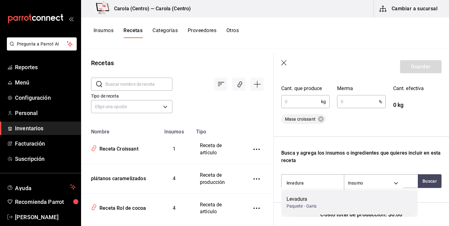
click at [300, 200] on div "Levadura" at bounding box center [302, 199] width 30 height 7
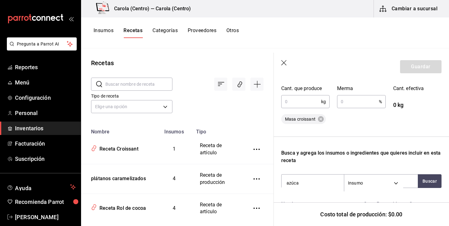
type input "azúcar"
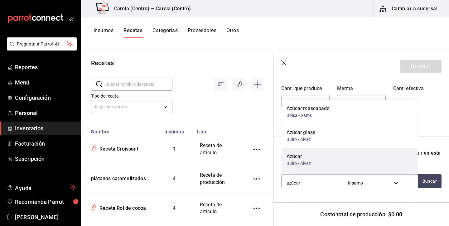
click at [302, 163] on div "Bulto - Alvaz" at bounding box center [299, 163] width 25 height 7
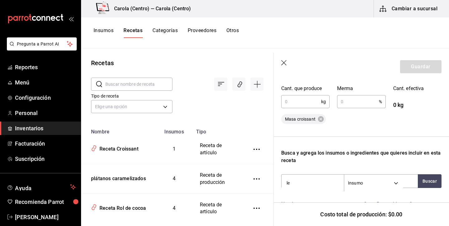
type input "l"
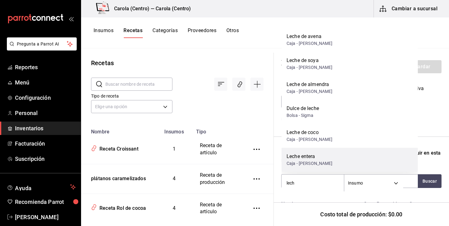
scroll to position [0, 0]
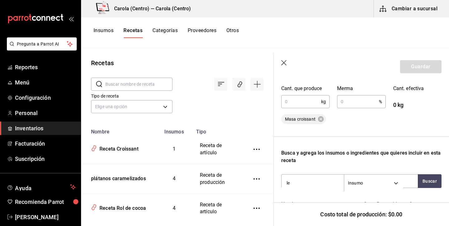
type input "l"
type input "a"
type input "mantequilla"
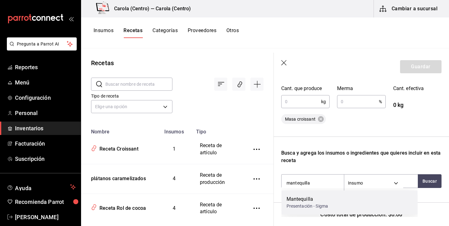
click at [299, 203] on div "Mantequilla" at bounding box center [308, 199] width 42 height 7
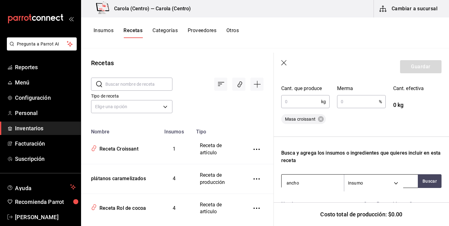
type input "anchor"
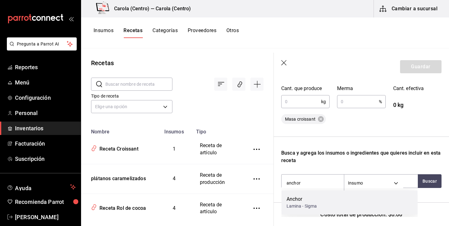
click at [301, 206] on div "Lamina - Sigma" at bounding box center [302, 206] width 31 height 7
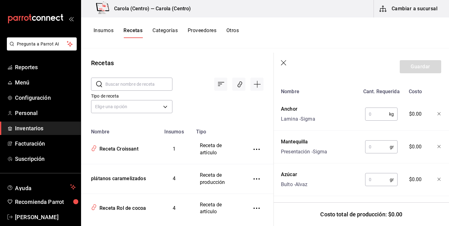
scroll to position [237, 0]
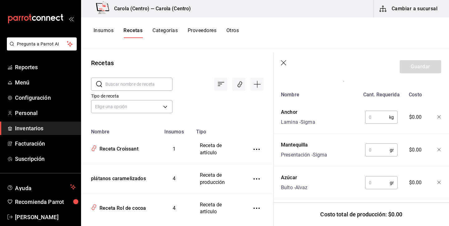
click at [380, 115] on input "text" at bounding box center [377, 117] width 24 height 12
type input "1"
click at [379, 150] on input "text" at bounding box center [377, 150] width 25 height 12
type input "350"
click at [378, 188] on input "text" at bounding box center [377, 183] width 25 height 12
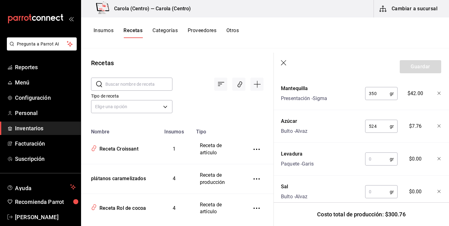
scroll to position [299, 0]
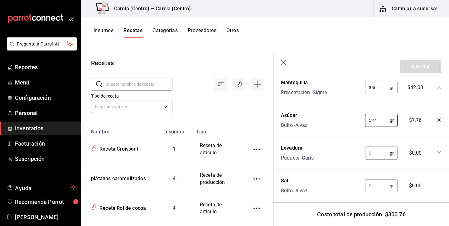
type input "524"
click at [380, 150] on input "text" at bounding box center [377, 153] width 25 height 12
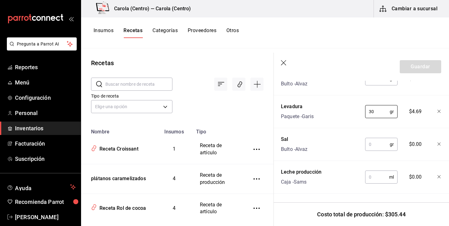
scroll to position [344, 0]
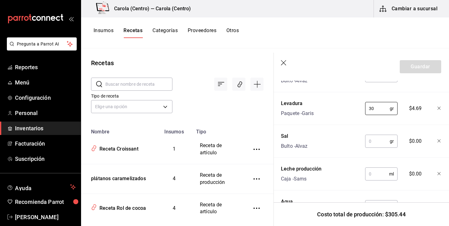
type input "30"
click at [376, 144] on input "text" at bounding box center [377, 141] width 25 height 12
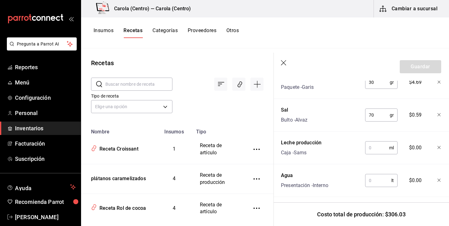
scroll to position [381, 0]
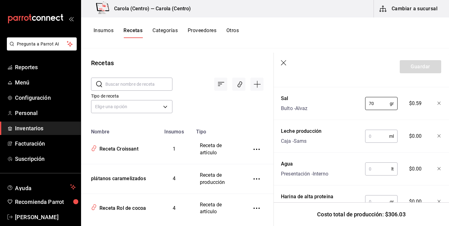
type input "70"
click at [376, 134] on input "text" at bounding box center [377, 136] width 24 height 12
type input "922"
click at [378, 168] on input "text" at bounding box center [378, 169] width 26 height 12
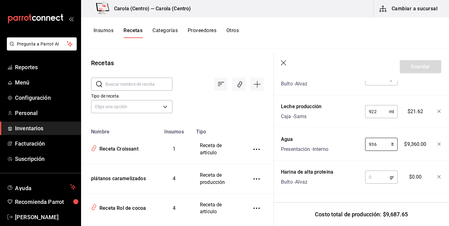
scroll to position [406, 0]
click at [370, 144] on input "936" at bounding box center [378, 144] width 26 height 12
type input "0.936"
click at [377, 181] on input "text" at bounding box center [377, 177] width 25 height 12
type input "3,536"
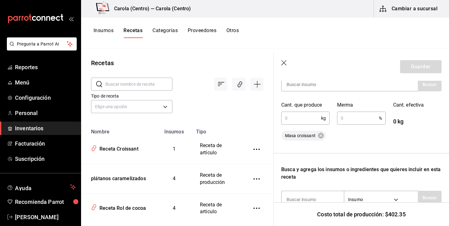
scroll to position [113, 0]
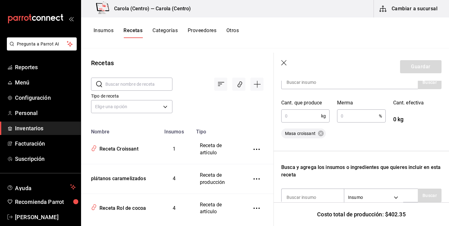
click at [307, 115] on input "text" at bounding box center [301, 116] width 40 height 12
type input "36"
click at [363, 118] on input "text" at bounding box center [358, 116] width 42 height 12
type input "5"
click at [424, 68] on button "Guardar" at bounding box center [421, 66] width 42 height 13
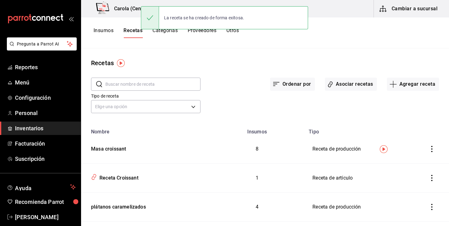
click at [111, 29] on button "Insumos" at bounding box center [104, 32] width 20 height 11
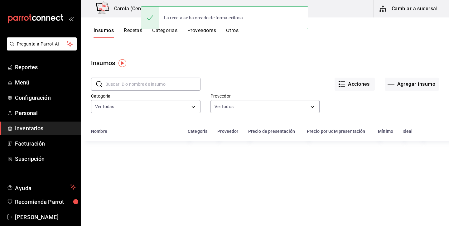
click at [160, 83] on input "text" at bounding box center [152, 84] width 95 height 12
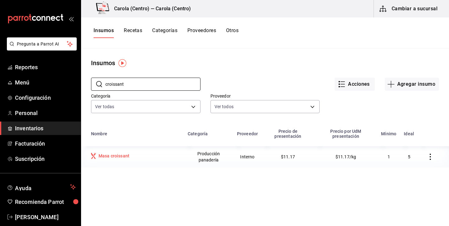
type input "croissant"
click at [114, 155] on div "Masa croissant" at bounding box center [114, 156] width 31 height 6
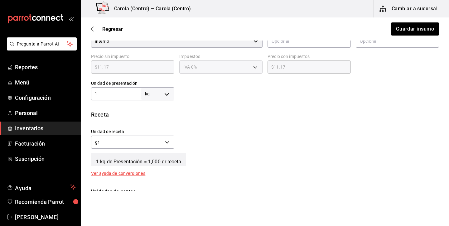
scroll to position [165, 0]
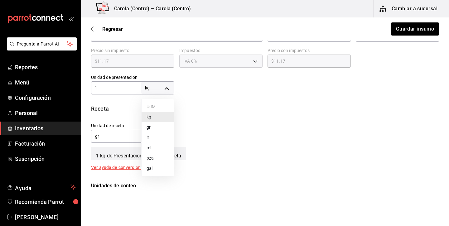
click at [158, 89] on body "Pregunta a Parrot AI Reportes Menú Configuración Personal Inventarios Facturaci…" at bounding box center [224, 95] width 449 height 191
click at [159, 159] on li "pza" at bounding box center [158, 158] width 32 height 10
type input "UNIT"
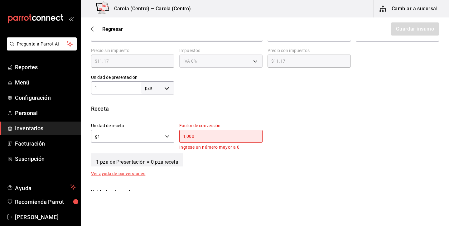
type input "UNIT"
click at [207, 132] on div "​" at bounding box center [220, 136] width 83 height 13
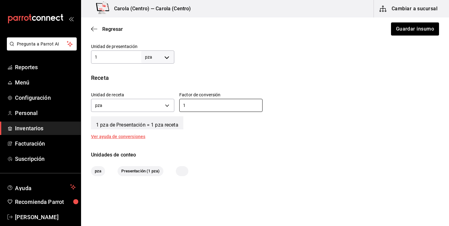
scroll to position [210, 0]
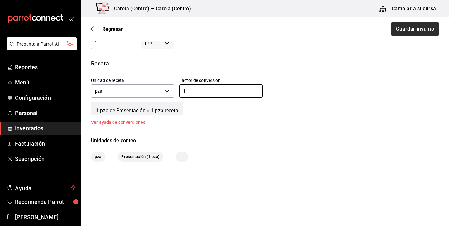
type input "1"
click at [416, 32] on button "Guardar insumo" at bounding box center [415, 28] width 49 height 13
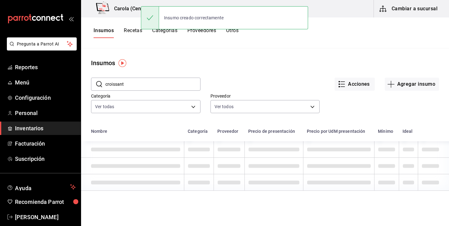
click at [130, 31] on button "Recetas" at bounding box center [133, 32] width 18 height 11
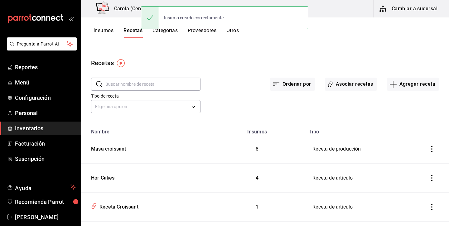
click at [141, 84] on input "text" at bounding box center [152, 84] width 95 height 12
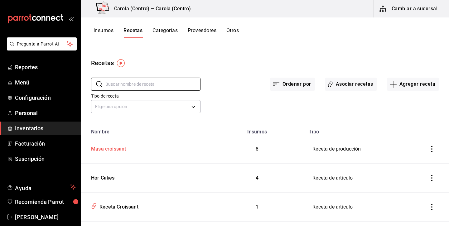
click at [121, 148] on div "Masa croissant" at bounding box center [107, 148] width 37 height 10
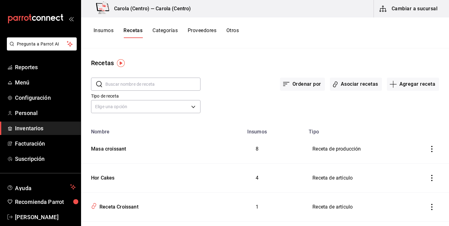
type input "Masa croissant"
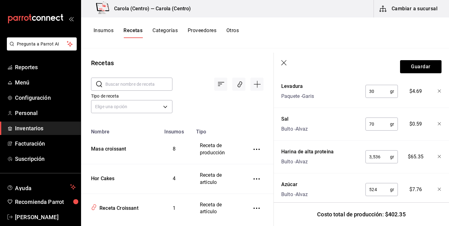
scroll to position [332, 0]
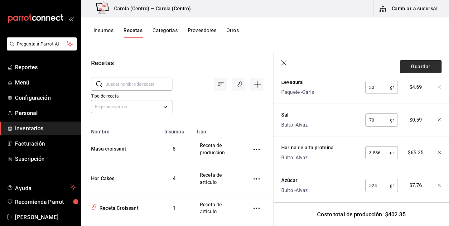
click at [414, 64] on button "Guardar" at bounding box center [421, 66] width 42 height 13
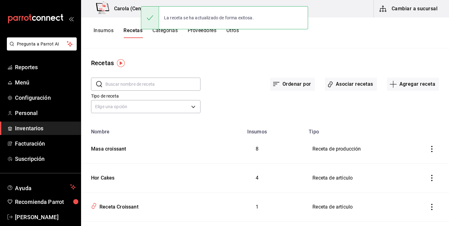
click at [149, 84] on input "text" at bounding box center [152, 84] width 95 height 12
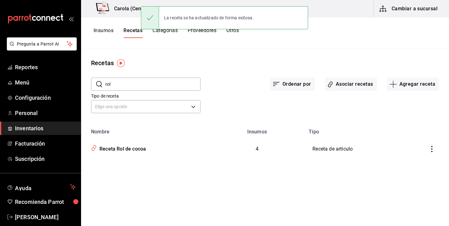
type input "rol"
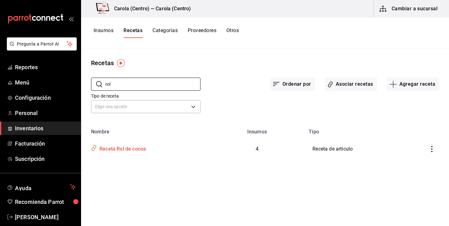
click at [141, 146] on div "Receta Rol de cocoa" at bounding box center [121, 148] width 49 height 10
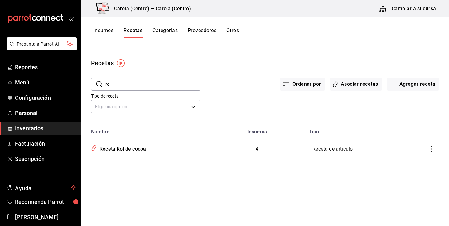
type input "Receta Rol de cocoa"
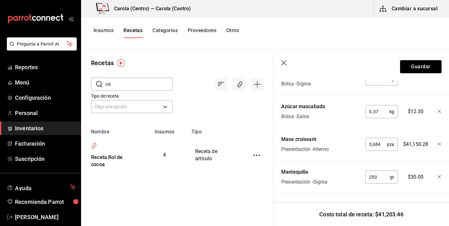
scroll to position [192, 0]
click at [382, 146] on input "3,684" at bounding box center [377, 144] width 22 height 12
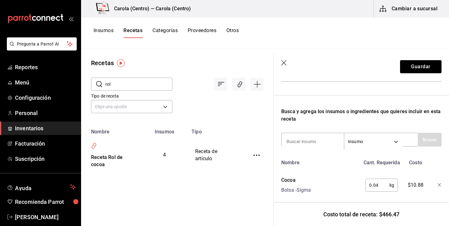
scroll to position [35, 0]
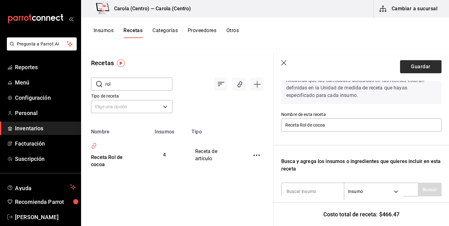
type input "37"
click at [423, 64] on button "Guardar" at bounding box center [421, 66] width 42 height 13
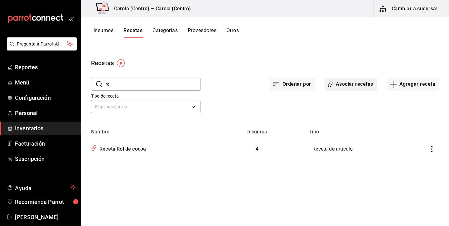
click at [362, 83] on button "Asociar recetas" at bounding box center [351, 84] width 52 height 13
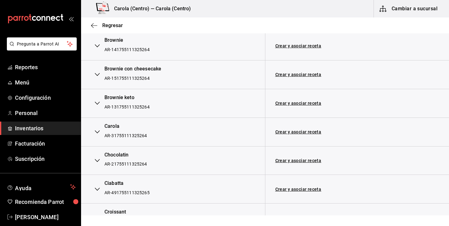
scroll to position [368, 0]
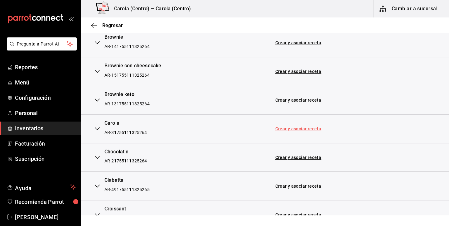
click at [296, 127] on link "Crear y asociar receta" at bounding box center [299, 129] width 46 height 4
click at [287, 155] on link "Crear y asociar receta" at bounding box center [299, 157] width 46 height 4
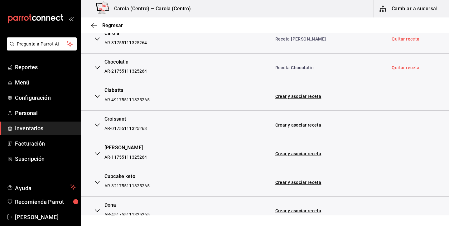
scroll to position [470, 0]
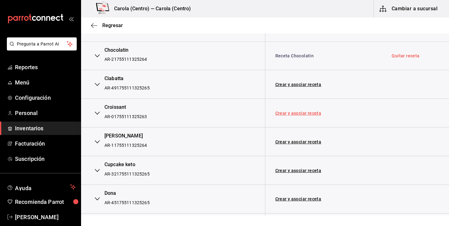
click at [300, 111] on link "Crear y asociar receta" at bounding box center [299, 113] width 46 height 4
click at [291, 140] on link "Crear y asociar receta" at bounding box center [299, 142] width 46 height 4
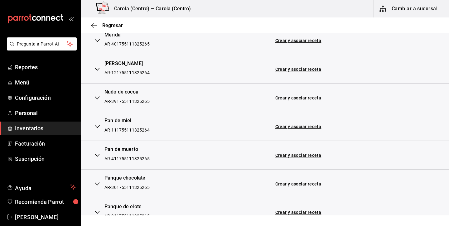
scroll to position [1003, 0]
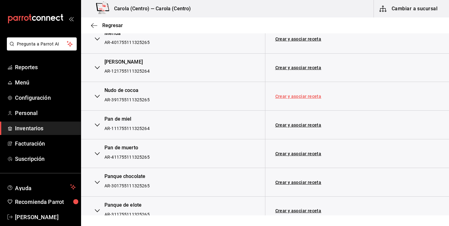
click at [282, 94] on link "Crear y asociar receta" at bounding box center [299, 96] width 46 height 4
click at [412, 94] on link "Quitar receta" at bounding box center [406, 96] width 28 height 4
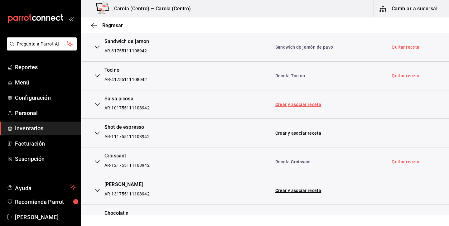
scroll to position [1743, 0]
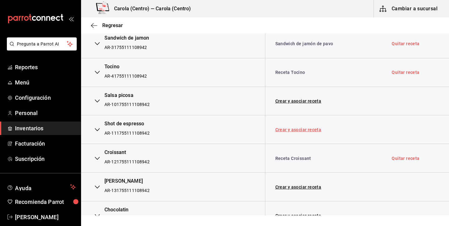
click at [298, 128] on link "Crear y asociar receta" at bounding box center [299, 130] width 46 height 4
click at [400, 115] on td "Quitar receta" at bounding box center [415, 129] width 67 height 29
click at [399, 128] on link "Quitar receta" at bounding box center [406, 130] width 28 height 4
click at [301, 128] on link "Asociar receta" at bounding box center [291, 130] width 31 height 4
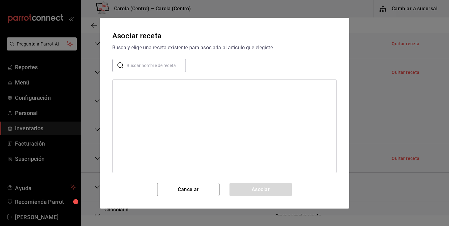
click at [174, 66] on input "text" at bounding box center [156, 65] width 59 height 12
type input "a"
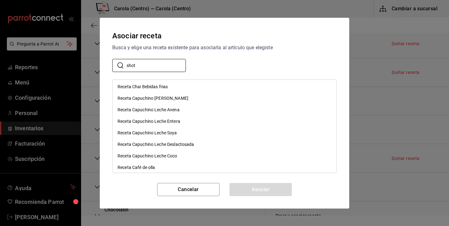
scroll to position [304, 0]
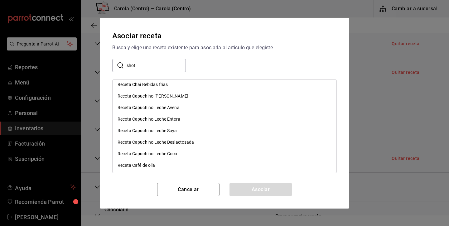
click at [134, 66] on input "shot" at bounding box center [156, 65] width 59 height 12
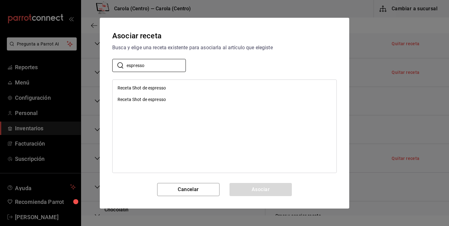
type input "espresso"
click at [154, 96] on div "Receta Shot de espresso" at bounding box center [142, 99] width 48 height 7
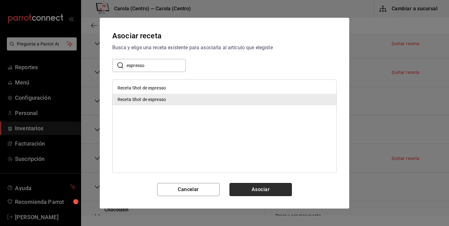
click at [278, 193] on button "Asociar" at bounding box center [261, 189] width 62 height 13
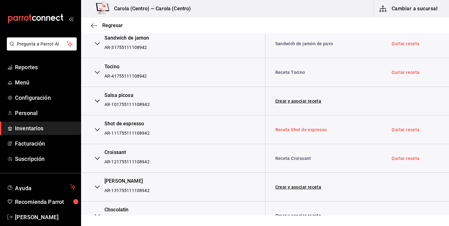
click at [300, 127] on link "Receta Shot de espresso" at bounding box center [302, 129] width 52 height 5
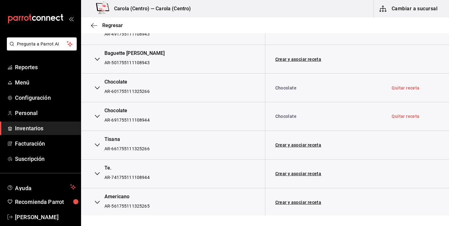
scroll to position [2933, 0]
click at [95, 142] on icon "button" at bounding box center [97, 144] width 5 height 5
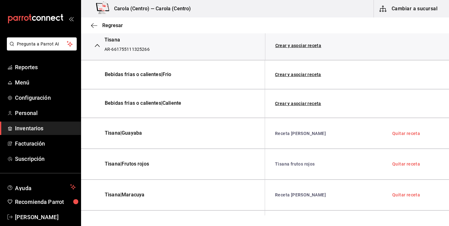
scroll to position [3032, 0]
click at [309, 72] on link "Crear y asociar receta" at bounding box center [298, 74] width 46 height 4
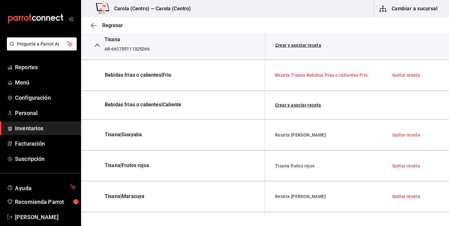
click at [349, 73] on link "Receta Tisana Bebidas frias o calientes Frio" at bounding box center [321, 75] width 93 height 5
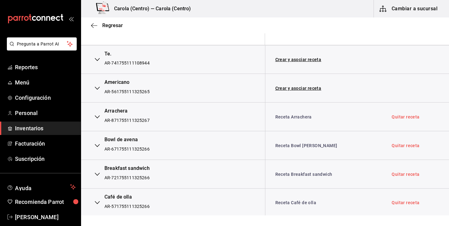
scroll to position [3231, 0]
click at [289, 114] on link "Receta Arrachera" at bounding box center [294, 116] width 37 height 5
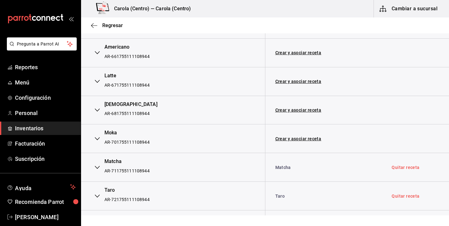
scroll to position [0, 0]
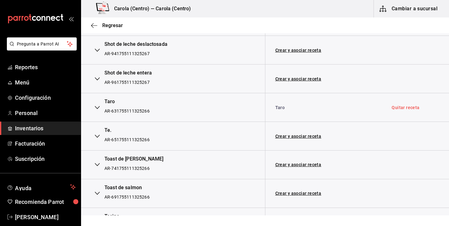
click at [94, 21] on div "Regresar" at bounding box center [265, 25] width 368 height 16
click at [96, 26] on icon "button" at bounding box center [94, 26] width 6 height 6
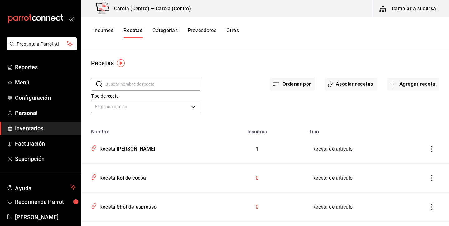
click at [167, 30] on button "Categorías" at bounding box center [165, 32] width 25 height 11
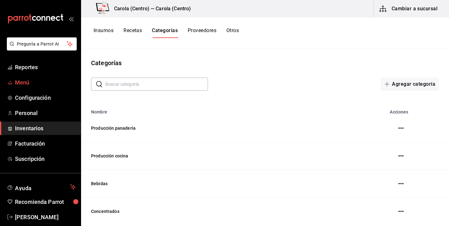
click at [36, 86] on span "Menú" at bounding box center [45, 82] width 61 height 8
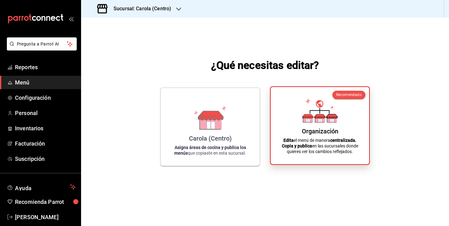
click at [343, 120] on div "Organización Edita el menú de manera centralizada. Copia y publica en las sucur…" at bounding box center [320, 125] width 84 height 67
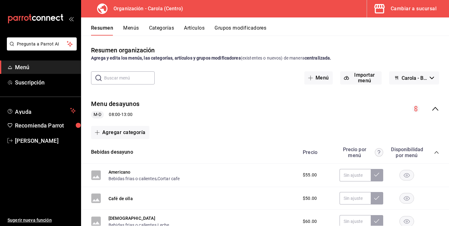
click at [133, 81] on input "text" at bounding box center [129, 78] width 51 height 12
click at [229, 26] on button "Grupos modificadores" at bounding box center [241, 30] width 52 height 11
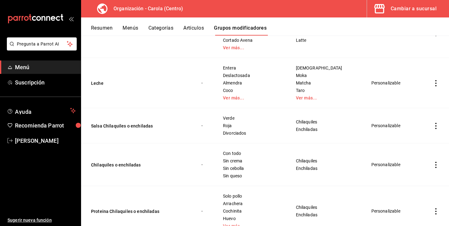
scroll to position [347, 0]
click at [435, 83] on icon "actions" at bounding box center [436, 83] width 6 height 6
click at [411, 100] on li "Editar" at bounding box center [411, 97] width 37 height 13
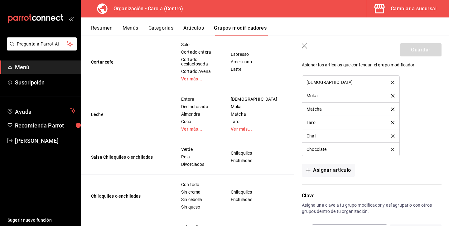
scroll to position [519, 0]
click at [305, 46] on icon "button" at bounding box center [304, 45] width 5 height 5
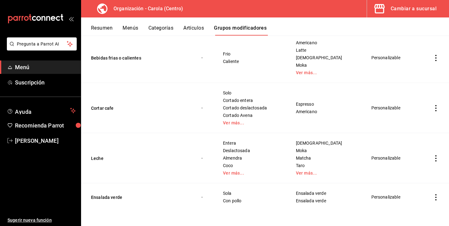
scroll to position [621, 0]
click at [433, 160] on icon "actions" at bounding box center [436, 158] width 6 height 6
click at [415, 174] on span "Editar" at bounding box center [417, 172] width 16 height 7
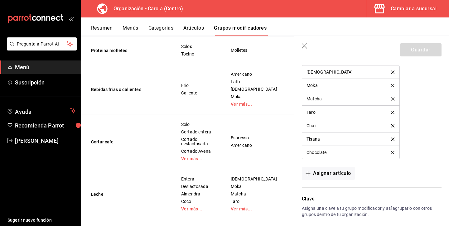
scroll to position [530, 0]
click at [391, 139] on icon "delete" at bounding box center [392, 139] width 3 height 3
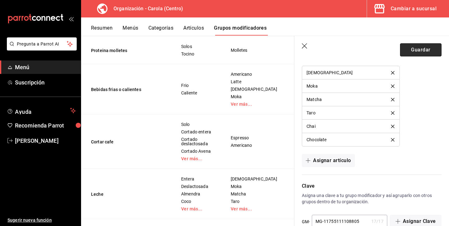
click at [423, 51] on button "Guardar" at bounding box center [421, 49] width 42 height 13
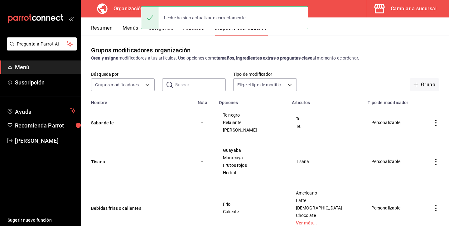
click at [433, 160] on icon "actions" at bounding box center [436, 162] width 6 height 6
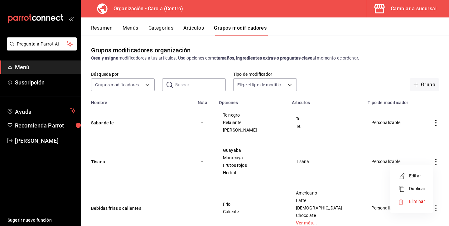
click at [413, 175] on span "Editar" at bounding box center [417, 176] width 16 height 7
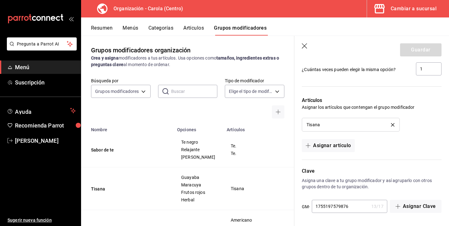
scroll to position [425, 0]
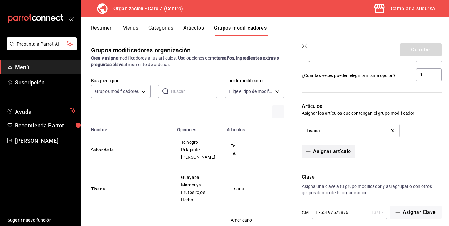
click at [327, 146] on button "Asignar artículo" at bounding box center [328, 151] width 53 height 13
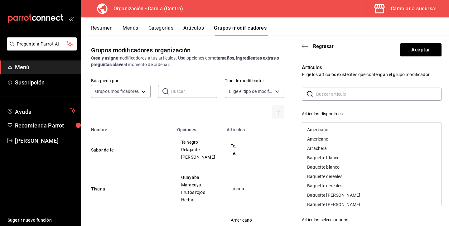
click at [325, 94] on input "text" at bounding box center [378, 94] width 125 height 12
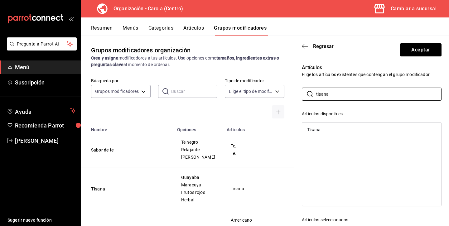
type input "tisana"
click at [321, 131] on div "Tisana" at bounding box center [371, 129] width 139 height 9
click at [420, 50] on button "Aceptar" at bounding box center [421, 49] width 42 height 13
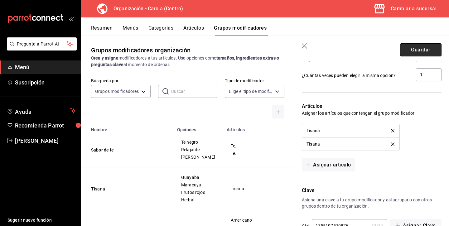
click at [413, 49] on button "Guardar" at bounding box center [421, 49] width 42 height 13
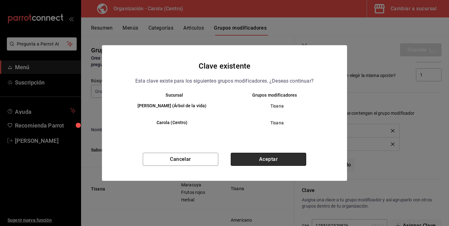
click at [268, 160] on button "Aceptar" at bounding box center [269, 159] width 76 height 13
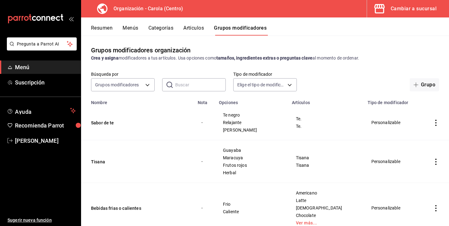
click at [133, 29] on button "Menús" at bounding box center [131, 30] width 16 height 11
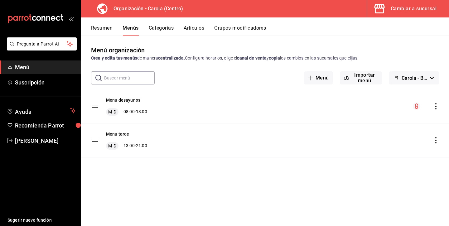
click at [438, 7] on button "Cambiar a sucursal" at bounding box center [405, 8] width 77 height 17
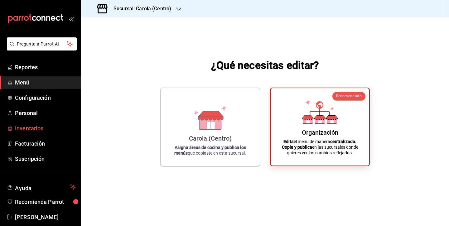
click at [42, 127] on span "Inventarios" at bounding box center [45, 128] width 61 height 8
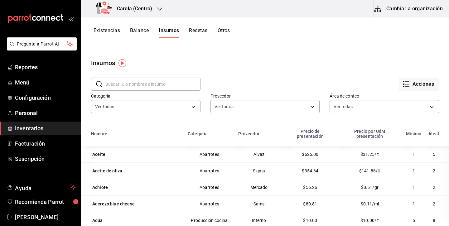
click at [433, 12] on button "Cambiar a organización" at bounding box center [409, 8] width 70 height 17
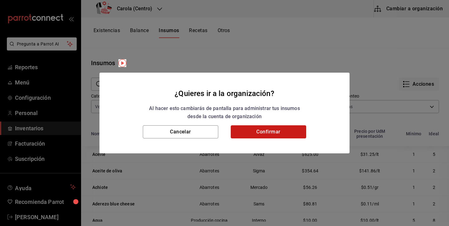
click at [276, 130] on button "Confirmar" at bounding box center [269, 131] width 76 height 13
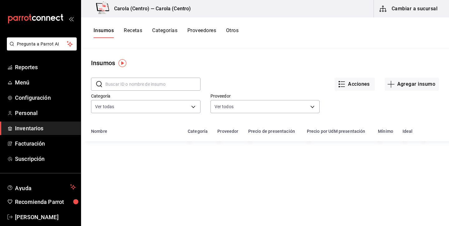
click at [131, 31] on button "Recetas" at bounding box center [133, 32] width 18 height 11
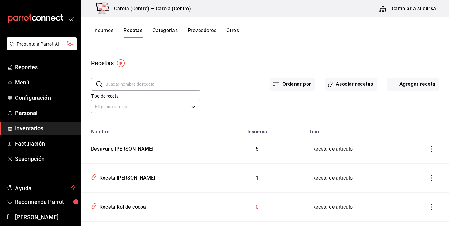
click at [149, 83] on input "text" at bounding box center [152, 84] width 95 height 12
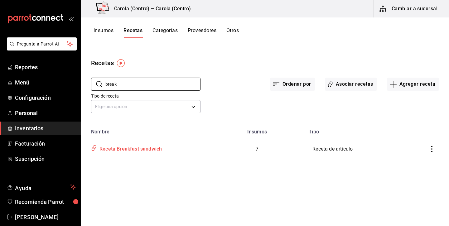
type input "break"
click at [164, 147] on div "Receta Breakfast sandwich" at bounding box center [145, 148] width 113 height 12
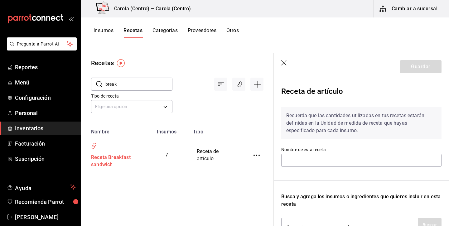
type input "Receta Breakfast sandwich"
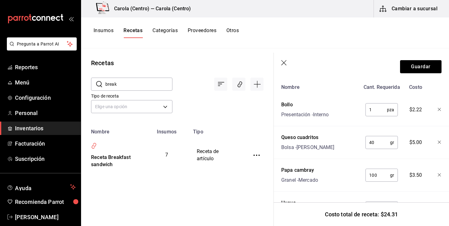
scroll to position [159, 0]
drag, startPoint x: 365, startPoint y: 110, endPoint x: 442, endPoint y: 112, distance: 76.5
click at [442, 112] on div "Bollo Presentación - Interno 1 pza ​ $2.22" at bounding box center [360, 110] width 163 height 20
click at [283, 63] on icon "button" at bounding box center [283, 62] width 5 height 5
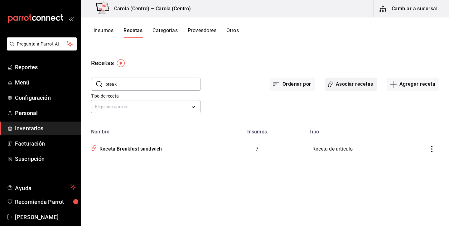
click at [353, 87] on button "Asociar recetas" at bounding box center [351, 84] width 52 height 13
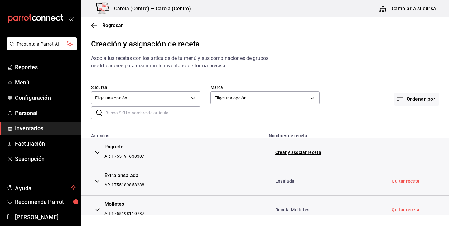
click at [152, 110] on input "text" at bounding box center [152, 113] width 95 height 12
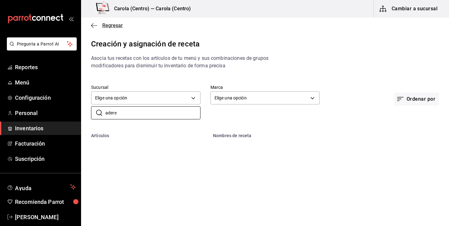
type input "adere"
click at [111, 24] on span "Regresar" at bounding box center [112, 25] width 21 height 6
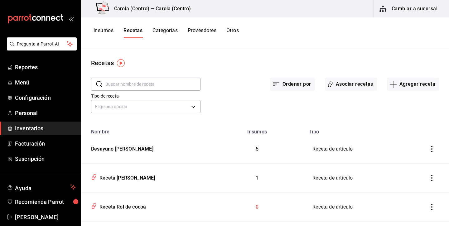
click at [107, 29] on button "Insumos" at bounding box center [104, 32] width 20 height 11
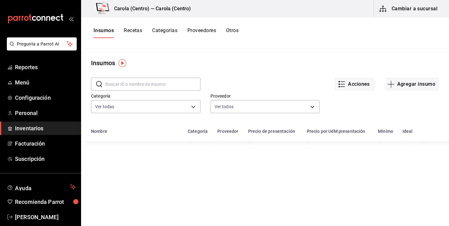
click at [126, 82] on input "text" at bounding box center [152, 84] width 95 height 12
type input "a"
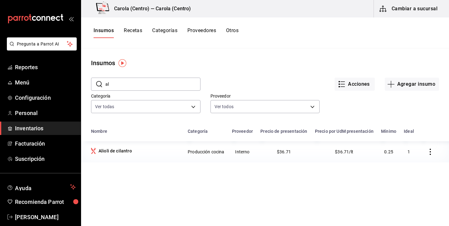
type input "a"
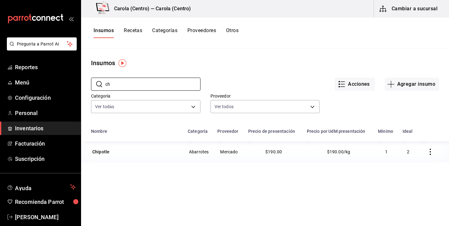
type input "c"
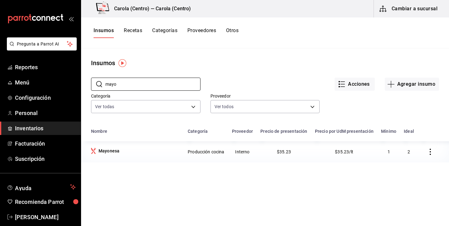
type input "mayo"
click at [140, 182] on div "Nombre Categoría Proveedor Precio de presentación Precio por UdM presentación M…" at bounding box center [265, 211] width 368 height 173
click at [138, 32] on button "Recetas" at bounding box center [133, 32] width 18 height 11
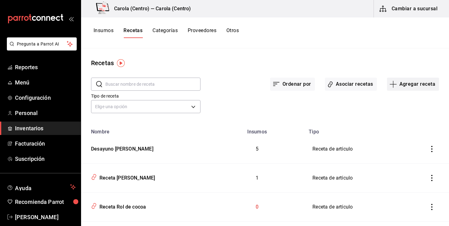
click at [409, 87] on button "Agregar receta" at bounding box center [413, 84] width 52 height 13
click at [106, 30] on div at bounding box center [224, 113] width 449 height 226
click at [106, 31] on button "Insumos" at bounding box center [104, 32] width 20 height 11
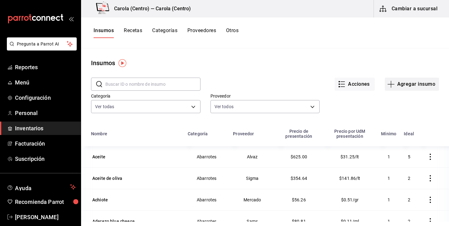
click at [407, 88] on button "Agregar insumo" at bounding box center [412, 84] width 54 height 13
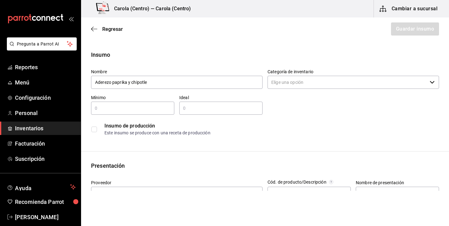
type input "Aderezo paprika y chipotle"
click at [129, 105] on input "text" at bounding box center [132, 108] width 83 height 7
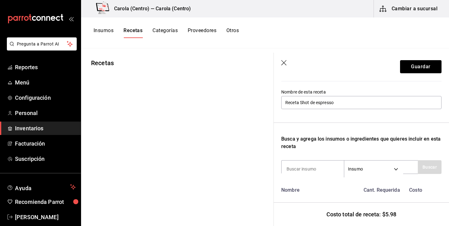
scroll to position [58, 0]
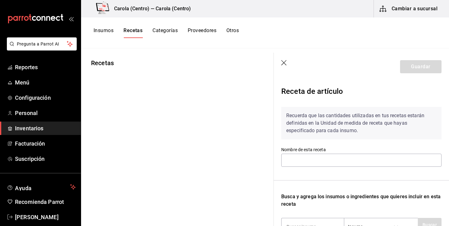
type input "Receta Rol de cocoa"
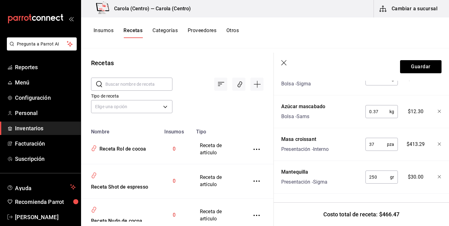
scroll to position [192, 0]
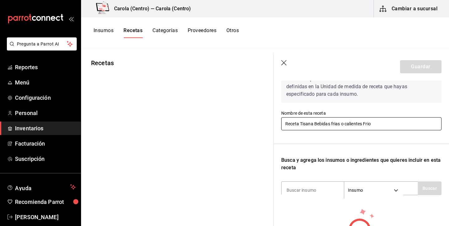
scroll to position [28, 0]
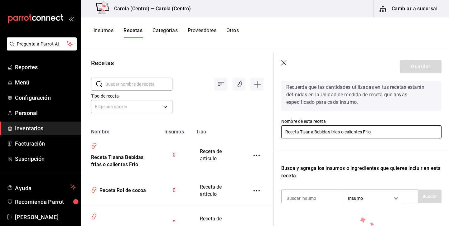
drag, startPoint x: 364, startPoint y: 132, endPoint x: 315, endPoint y: 132, distance: 48.4
drag, startPoint x: 315, startPoint y: 132, endPoint x: 362, endPoint y: 132, distance: 46.5
click at [362, 132] on input "Receta TisanaBebidas frias o calientes Frio" at bounding box center [361, 131] width 160 height 13
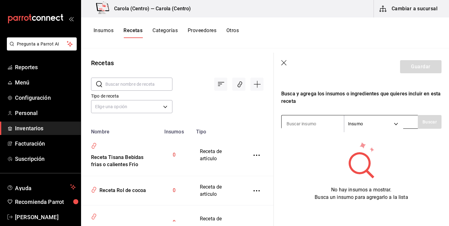
scroll to position [103, 0]
type input "Receta [PERSON_NAME]"
type input "hielo"
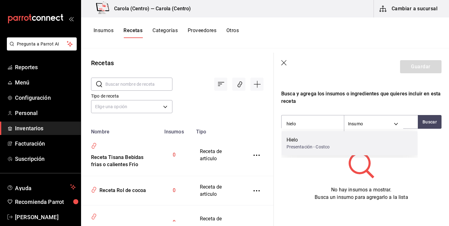
click at [323, 147] on div "Presentación - Costco" at bounding box center [308, 147] width 43 height 7
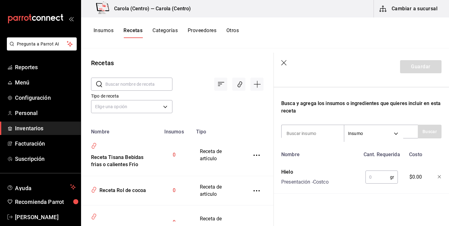
scroll to position [93, 0]
click at [380, 177] on input "text" at bounding box center [378, 177] width 25 height 12
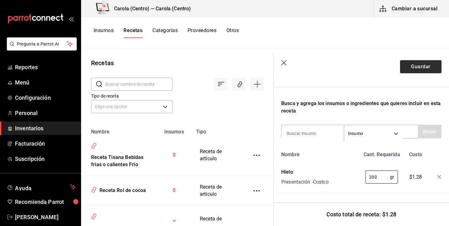
type input "200"
click at [424, 68] on button "Guardar" at bounding box center [421, 66] width 42 height 13
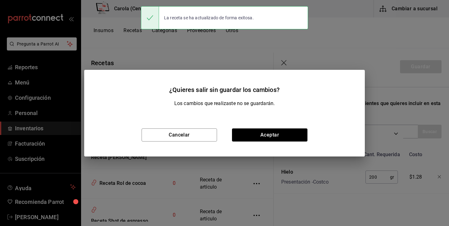
scroll to position [82, 0]
click at [270, 131] on button "Aceptar" at bounding box center [270, 135] width 76 height 13
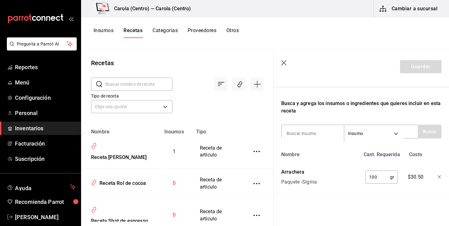
type input "Receta Arrachera"
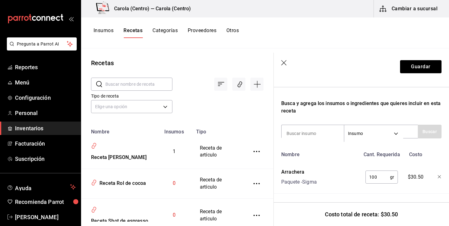
scroll to position [93, 0]
click at [377, 178] on input "100" at bounding box center [378, 177] width 25 height 12
type input "120"
click at [423, 66] on button "Guardar" at bounding box center [421, 66] width 42 height 13
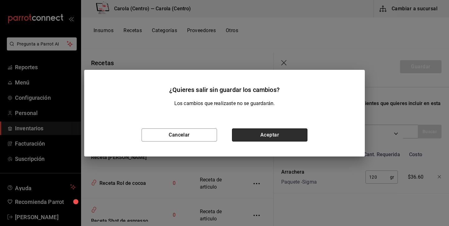
click at [274, 139] on button "Aceptar" at bounding box center [270, 135] width 76 height 13
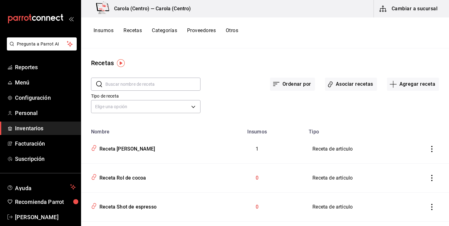
click at [106, 28] on button "Insumos" at bounding box center [104, 32] width 20 height 11
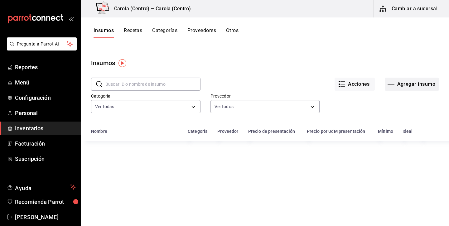
click at [403, 84] on button "Agregar insumo" at bounding box center [412, 84] width 54 height 13
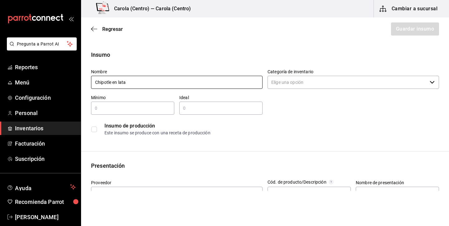
type input "Chipotle en lata"
click at [321, 83] on input "Categoría de inventario" at bounding box center [348, 82] width 160 height 13
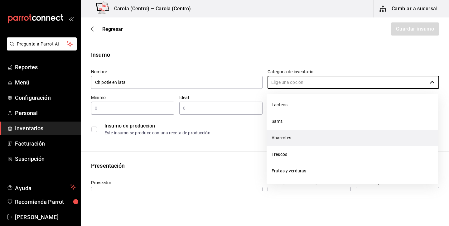
scroll to position [118, 0]
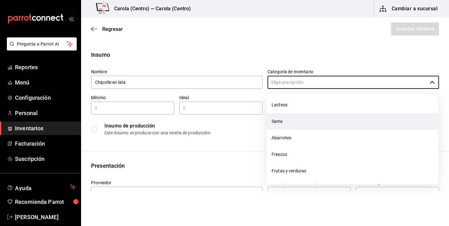
click at [295, 121] on li "Sams" at bounding box center [353, 121] width 172 height 17
type input "Sams"
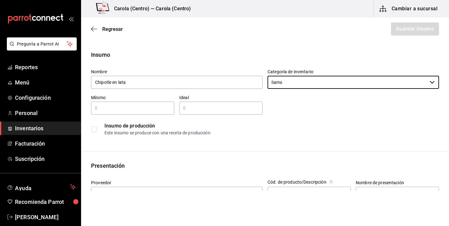
click at [164, 105] on input "text" at bounding box center [132, 108] width 83 height 7
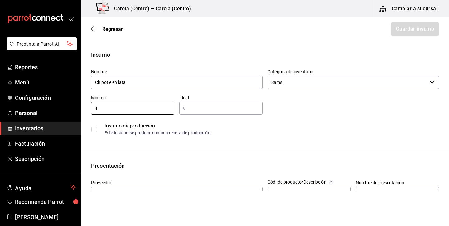
type input "4"
click at [209, 106] on input "text" at bounding box center [220, 108] width 83 height 7
type input "8"
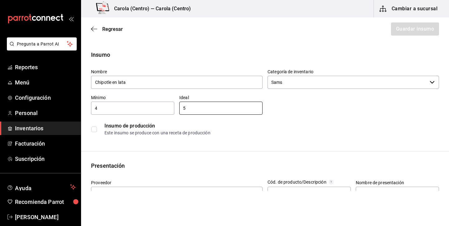
type input "5"
click at [142, 108] on input "4" at bounding box center [132, 108] width 83 height 7
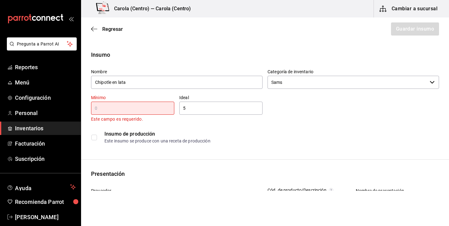
type input "2"
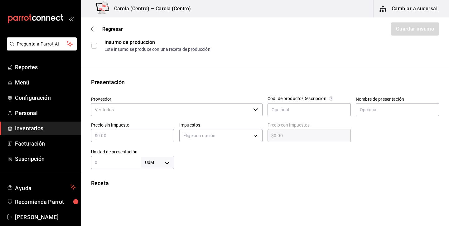
scroll to position [100, 0]
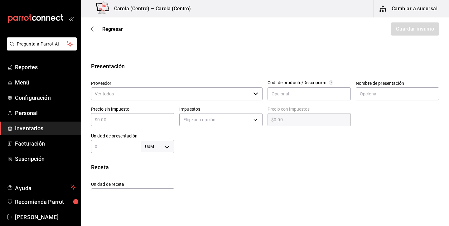
type input "1"
click at [182, 96] on input "Proveedor" at bounding box center [171, 93] width 160 height 13
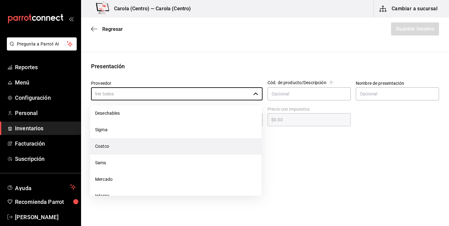
scroll to position [154, 0]
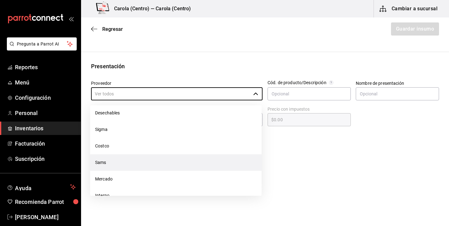
click at [126, 166] on li "Sams" at bounding box center [176, 162] width 172 height 17
type input "Sams"
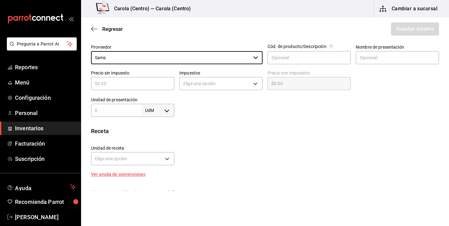
scroll to position [144, 0]
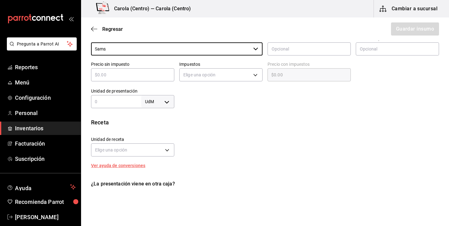
click at [135, 78] on input "text" at bounding box center [132, 74] width 83 height 7
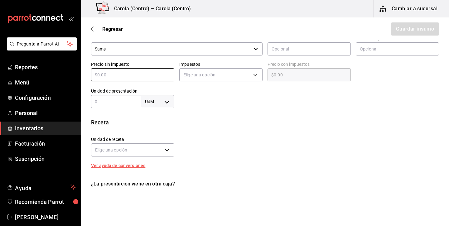
click at [159, 103] on body "Pregunta a Parrot AI Reportes Menú Configuración Personal Inventarios Facturaci…" at bounding box center [224, 95] width 449 height 191
click at [333, 85] on div at bounding box center [224, 113] width 449 height 226
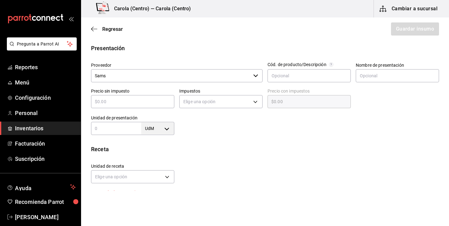
scroll to position [127, 0]
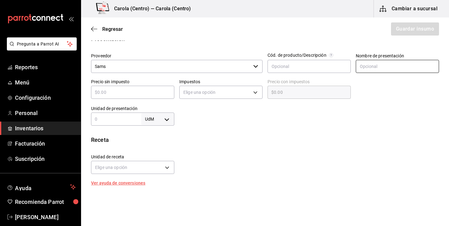
click at [379, 65] on input "text" at bounding box center [397, 66] width 83 height 13
type input "Lata"
click at [171, 118] on body "Pregunta a Parrot AI Reportes Menú Configuración Personal Inventarios Facturaci…" at bounding box center [224, 95] width 449 height 191
click at [156, 191] on li "pza" at bounding box center [158, 189] width 32 height 10
type input "UNIT"
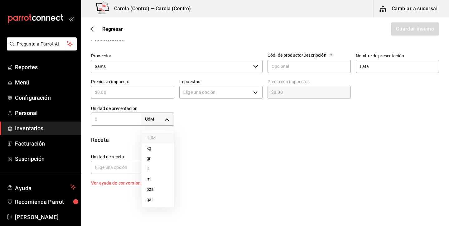
type input "UNIT"
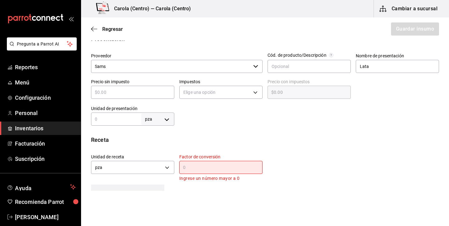
click at [114, 119] on input "text" at bounding box center [116, 118] width 50 height 7
type input "5"
click at [147, 91] on input "text" at bounding box center [132, 92] width 83 height 7
click at [120, 116] on input "5" at bounding box center [116, 118] width 50 height 7
type input "6"
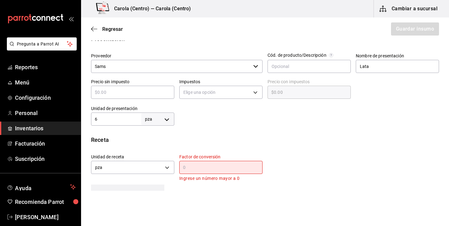
click at [108, 93] on input "text" at bounding box center [132, 92] width 83 height 7
type input "$2"
type input "$2.00"
type input "$21"
type input "$21.00"
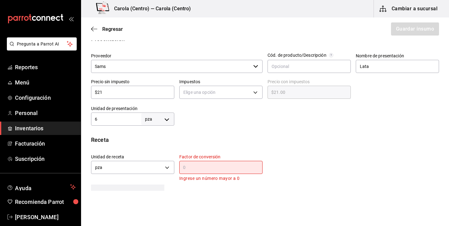
type input "$215"
type input "$215.00"
type input "$215"
click at [203, 94] on body "Pregunta a Parrot AI Reportes Menú Configuración Personal Inventarios Facturaci…" at bounding box center [224, 95] width 449 height 191
click at [211, 113] on li "IVA 0%" at bounding box center [221, 112] width 83 height 10
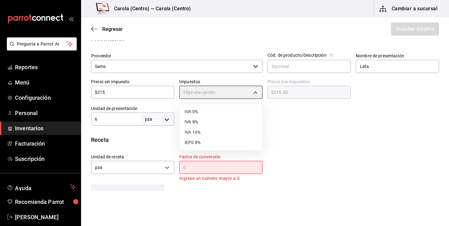
type input "IVA_0"
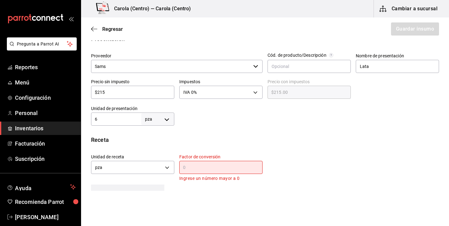
click at [132, 90] on input "$215" at bounding box center [132, 92] width 83 height 7
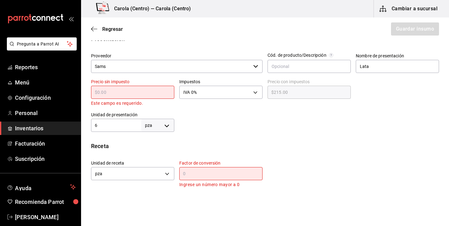
type input "$0.00"
type input "$1"
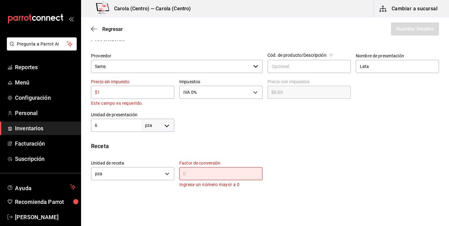
type input "$1.00"
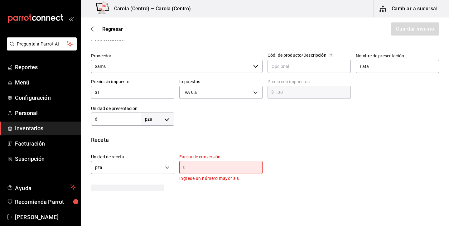
type input "$15"
type input "$15.00"
type input "$158"
type input "$158.00"
type input "$158.5"
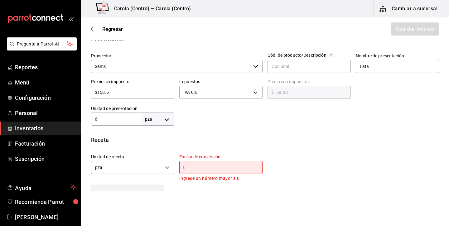
type input "$158.50"
type input "$158.56"
click at [202, 167] on input "text" at bounding box center [220, 167] width 83 height 7
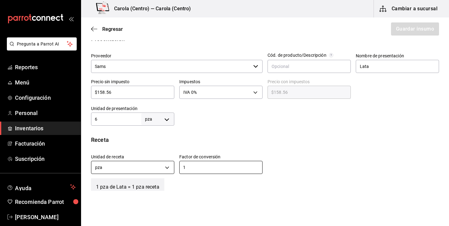
type input "1"
click at [171, 170] on body "Pregunta a Parrot AI Reportes Menú Configuración Personal Inventarios Facturaci…" at bounding box center [224, 95] width 449 height 191
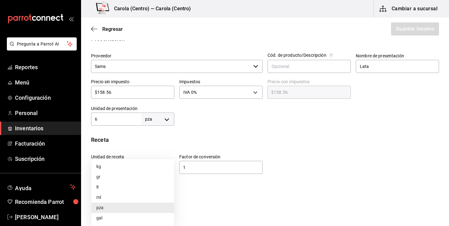
click at [125, 181] on li "gr" at bounding box center [132, 177] width 83 height 10
type input "GRAM"
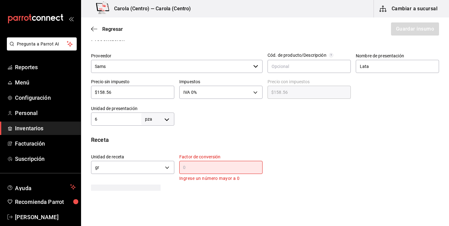
click at [210, 170] on input "text" at bounding box center [220, 167] width 83 height 7
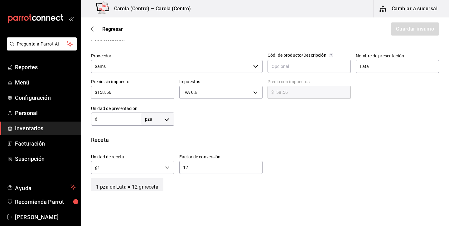
type input "1"
type input "215"
click at [309, 137] on div "Receta" at bounding box center [265, 140] width 348 height 8
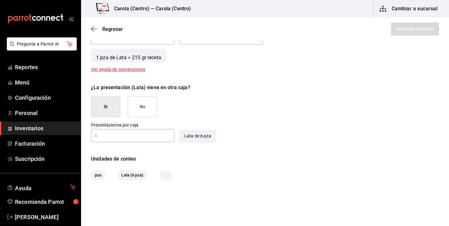
scroll to position [261, 0]
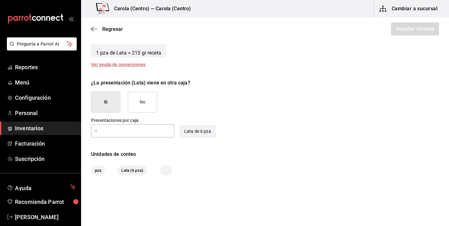
click at [146, 104] on button "No" at bounding box center [142, 102] width 29 height 21
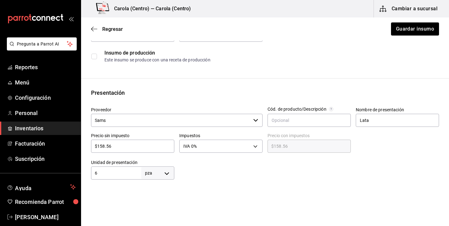
scroll to position [51, 0]
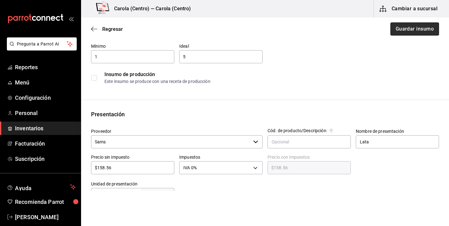
click at [427, 28] on button "Guardar insumo" at bounding box center [415, 28] width 49 height 13
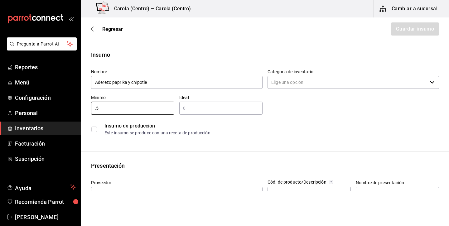
type input "0.5"
click at [206, 108] on input "text" at bounding box center [220, 108] width 83 height 7
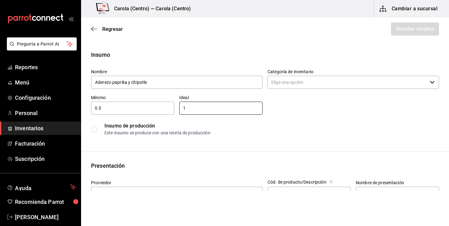
type input "1"
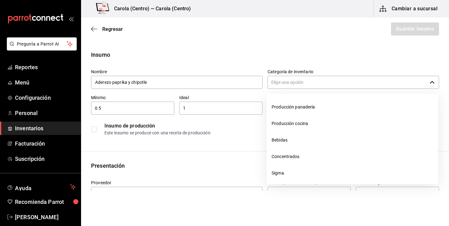
click at [325, 82] on input "Categoría de inventario" at bounding box center [348, 82] width 160 height 13
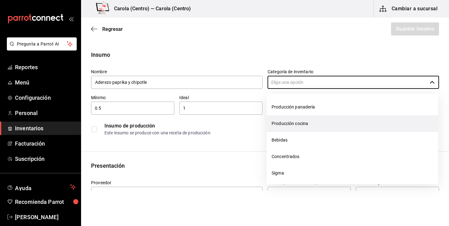
click at [313, 125] on li "Producción cocina" at bounding box center [353, 123] width 172 height 17
type input "Producción cocina"
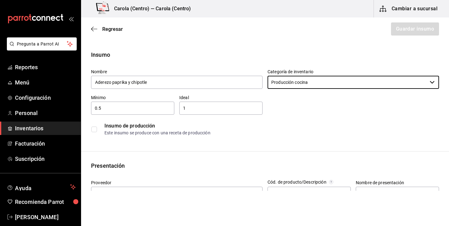
click at [96, 129] on input "checkbox" at bounding box center [94, 130] width 6 height 6
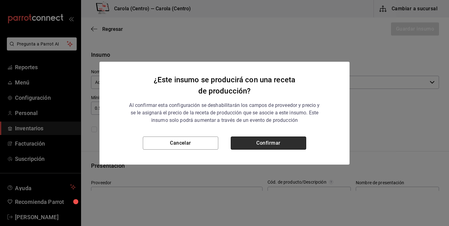
click at [263, 139] on button "Confirmar" at bounding box center [269, 143] width 76 height 13
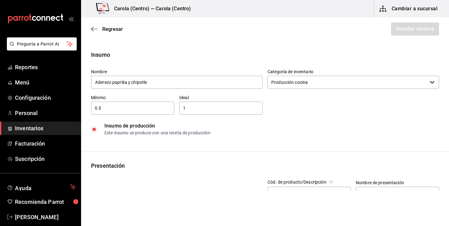
checkbox input "true"
type input "$0.00"
type input "Interno"
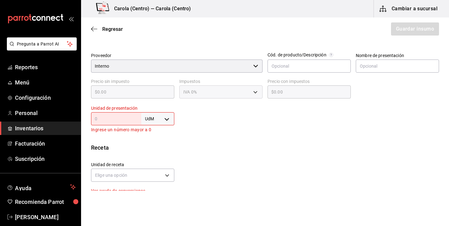
scroll to position [139, 0]
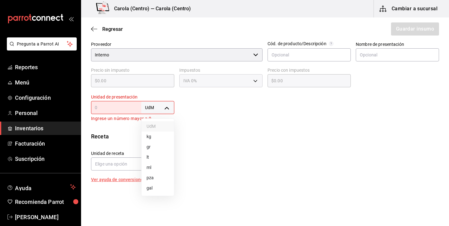
click at [163, 103] on body "Pregunta a Parrot AI Reportes Menú Configuración Personal Inventarios Facturaci…" at bounding box center [224, 95] width 449 height 191
click at [156, 159] on li "lt" at bounding box center [158, 157] width 32 height 10
type input "LITER"
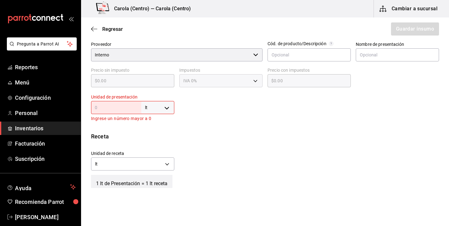
click at [131, 106] on input "text" at bounding box center [116, 107] width 50 height 7
type input "1"
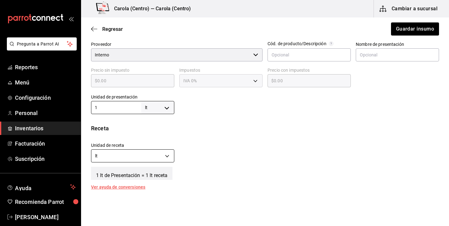
type input "1"
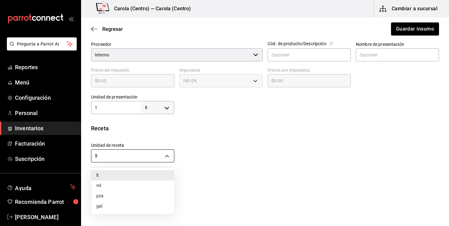
click at [148, 156] on body "Pregunta a Parrot AI Reportes Menú Configuración Personal Inventarios Facturaci…" at bounding box center [224, 95] width 449 height 191
click at [131, 184] on li "ml" at bounding box center [132, 186] width 83 height 10
type input "MILLILITER"
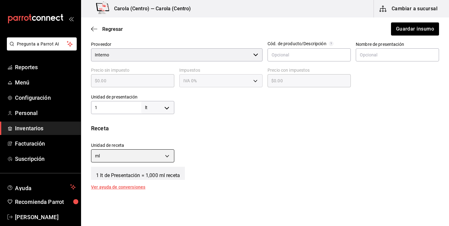
type input "1,000"
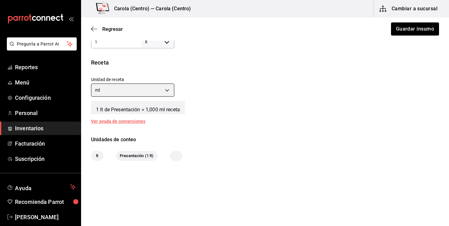
scroll to position [204, 0]
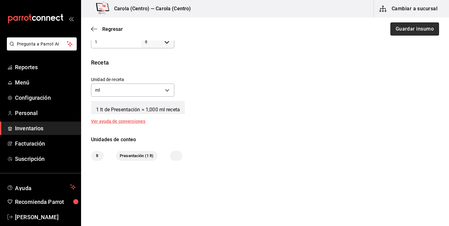
click at [409, 32] on button "Guardar insumo" at bounding box center [415, 28] width 49 height 13
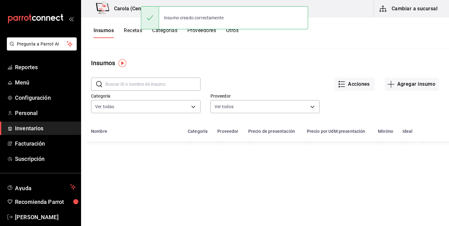
click at [134, 30] on button "Recetas" at bounding box center [133, 32] width 18 height 11
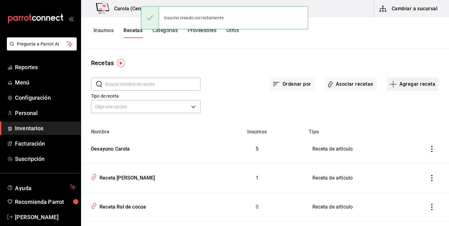
click at [418, 82] on button "Agregar receta" at bounding box center [413, 84] width 52 height 13
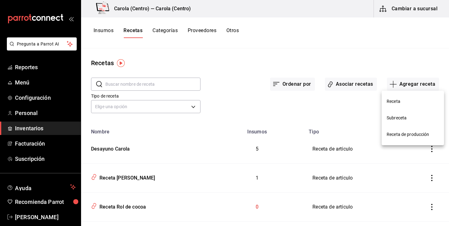
click at [419, 133] on span "Receta de producción" at bounding box center [413, 134] width 52 height 7
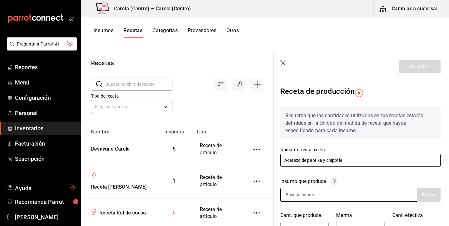
scroll to position [0, 1]
click at [336, 159] on input "Aderezo de paprika y chipotle" at bounding box center [361, 160] width 160 height 13
type input "Aderezo de paprika y chipotle"
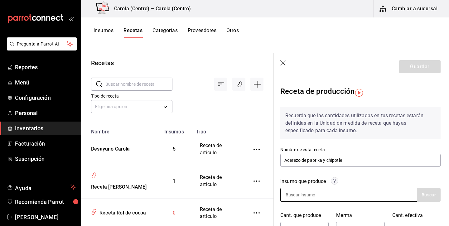
click at [325, 188] on input at bounding box center [312, 194] width 62 height 13
paste input "Aderezo de paprika y chipotle"
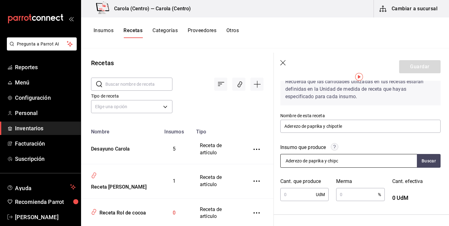
scroll to position [38, 1]
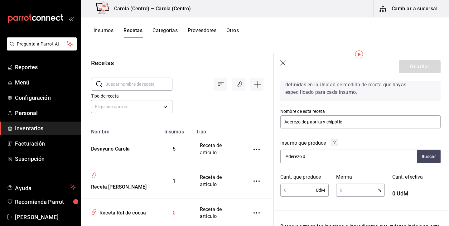
type input "Aderezo"
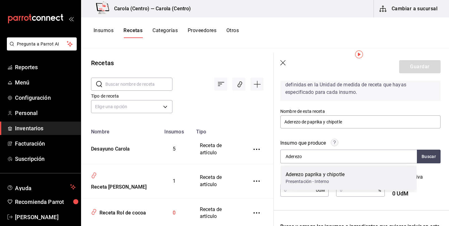
click at [340, 178] on div "Aderezo paprika y chipotle" at bounding box center [315, 174] width 59 height 7
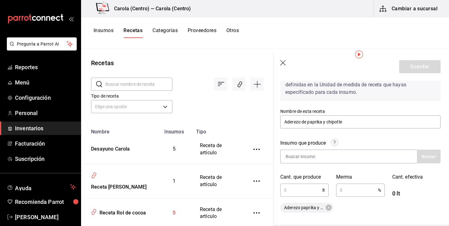
click at [301, 190] on input "text" at bounding box center [302, 190] width 42 height 12
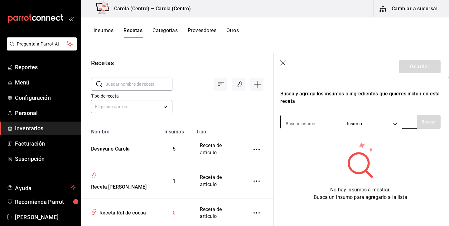
scroll to position [186, 1]
type input "huevo"
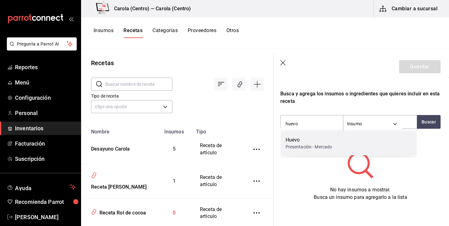
click at [314, 140] on div "Huevo" at bounding box center [309, 139] width 47 height 7
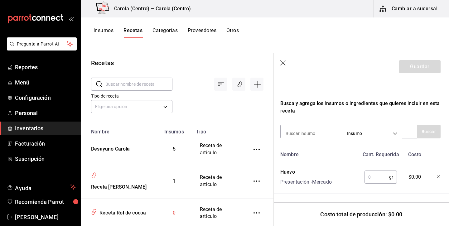
scroll to position [177, 1]
type input "aceite"
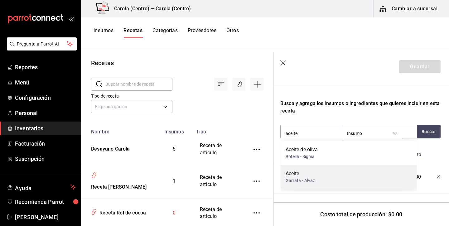
click at [308, 170] on div "Aceite Garrafa - [PERSON_NAME]" at bounding box center [349, 177] width 136 height 24
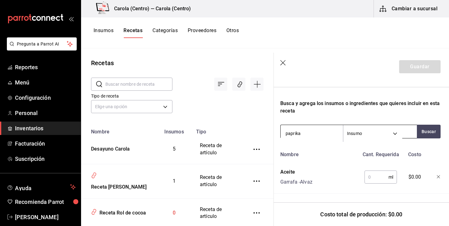
click at [297, 131] on input "paprika" at bounding box center [312, 133] width 62 height 13
type input "cebolla"
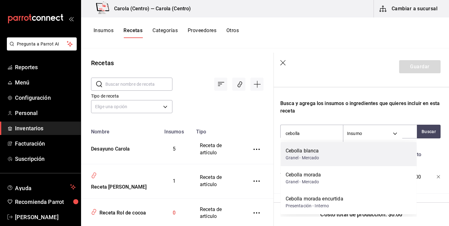
scroll to position [0, 0]
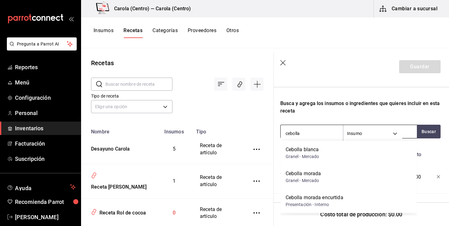
click at [302, 137] on input "cebolla" at bounding box center [312, 133] width 62 height 13
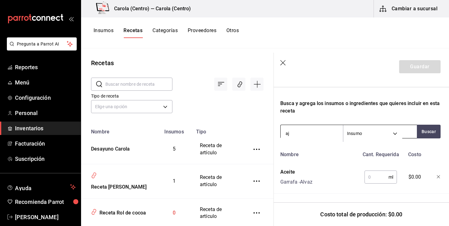
type input "ajo"
click at [302, 132] on input "ajo" at bounding box center [312, 133] width 62 height 13
type input "c"
type input "sal"
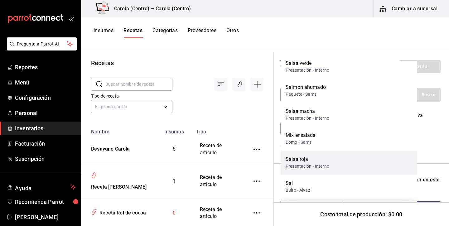
scroll to position [33, 0]
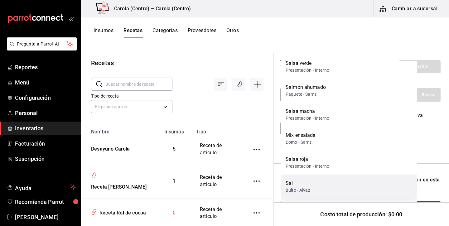
click at [307, 186] on div "Sal" at bounding box center [298, 183] width 25 height 7
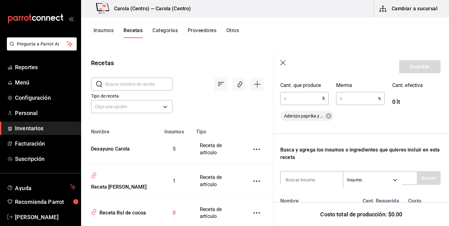
scroll to position [134, 1]
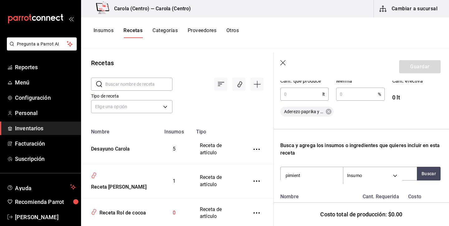
type input "pimienta"
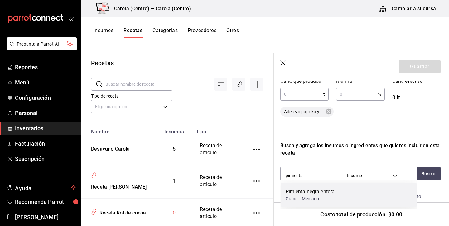
click at [304, 197] on div "Granel - Mercado" at bounding box center [310, 199] width 49 height 7
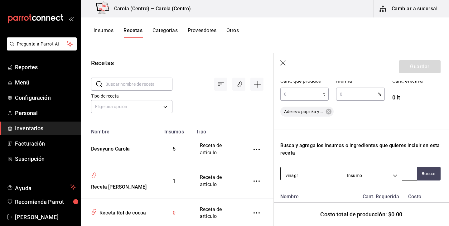
type input "vinagre"
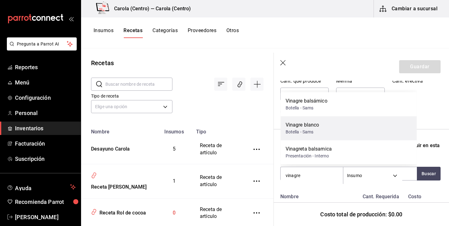
click at [313, 127] on div "Vinagre blanco" at bounding box center [303, 124] width 34 height 7
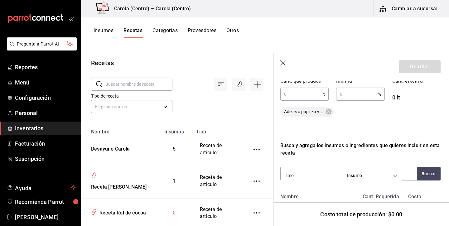
type input "limon"
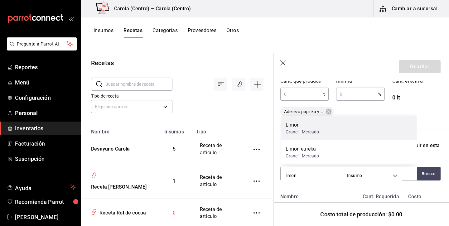
click at [309, 125] on div "Limon" at bounding box center [303, 124] width 34 height 7
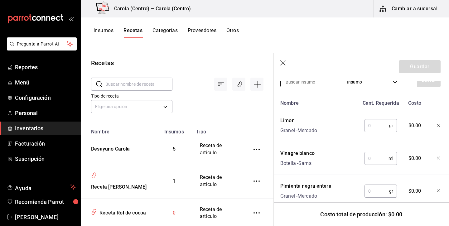
scroll to position [232, 1]
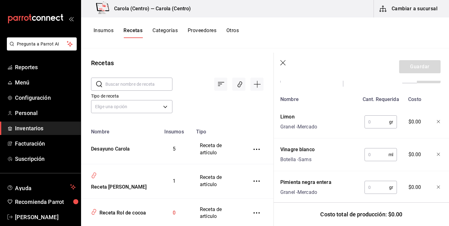
click at [375, 124] on input "text" at bounding box center [377, 122] width 25 height 12
type input "3"
type input "25"
click at [376, 156] on input "text" at bounding box center [377, 155] width 24 height 12
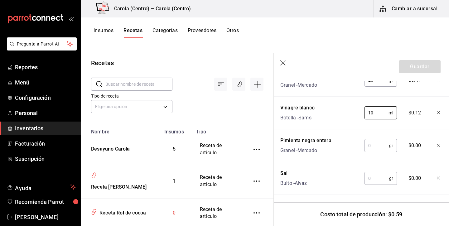
scroll to position [291, 1]
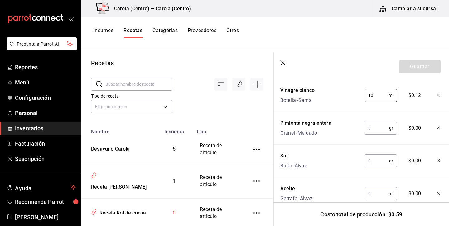
type input "10"
click at [379, 130] on input "text" at bounding box center [377, 128] width 25 height 12
type input "3"
click at [374, 163] on input "text" at bounding box center [377, 161] width 25 height 12
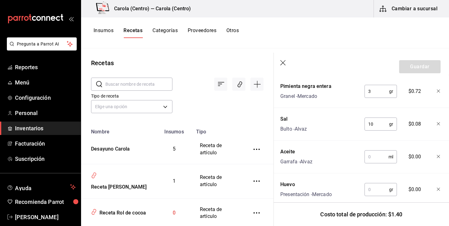
scroll to position [329, 1]
type input "10"
click at [378, 155] on input "text" at bounding box center [377, 156] width 24 height 12
type input "1,000"
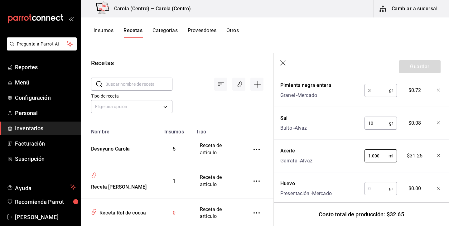
click at [379, 186] on input "text" at bounding box center [377, 189] width 25 height 12
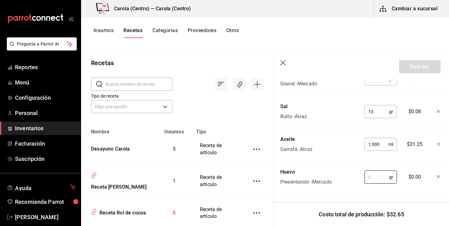
scroll to position [340, 1]
type input "150"
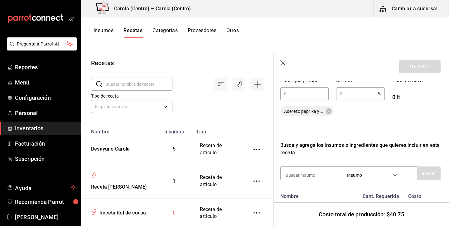
scroll to position [141, 1]
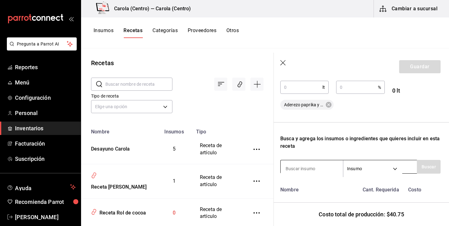
click at [308, 169] on input at bounding box center [312, 168] width 62 height 13
type input "paprika"
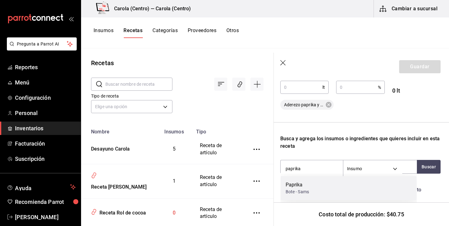
click at [310, 183] on div "Paprika Bote - Sams" at bounding box center [349, 188] width 136 height 24
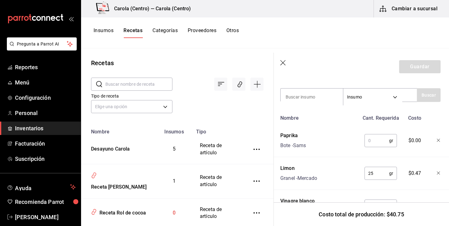
scroll to position [217, 1]
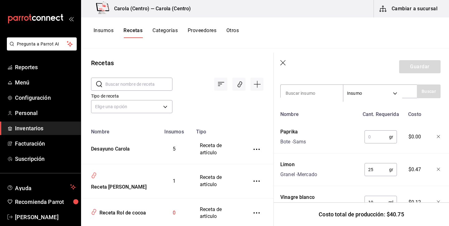
click at [378, 138] on input "text" at bounding box center [377, 137] width 25 height 12
type input "25"
click at [341, 144] on div "Paprika Bote - Sams" at bounding box center [318, 136] width 81 height 20
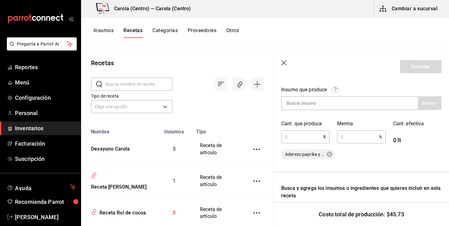
scroll to position [93, 0]
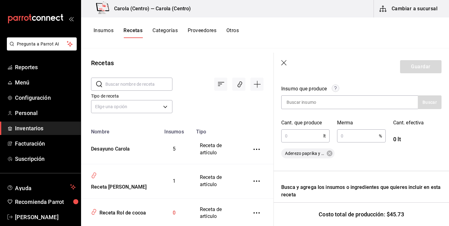
click at [306, 132] on input "text" at bounding box center [302, 136] width 42 height 12
type input "1.293"
click at [349, 139] on input "text" at bounding box center [358, 136] width 42 height 12
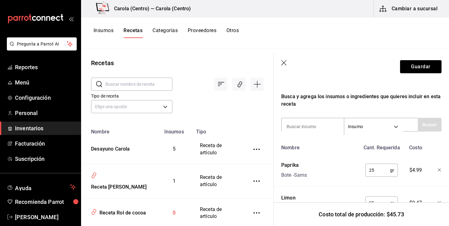
scroll to position [190, 0]
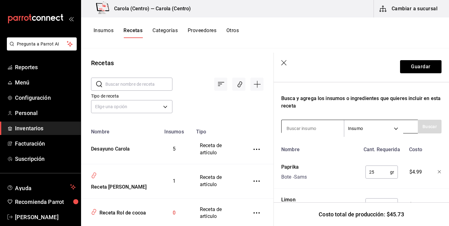
type input "5"
click at [303, 128] on input at bounding box center [313, 128] width 62 height 13
type input "ajo"
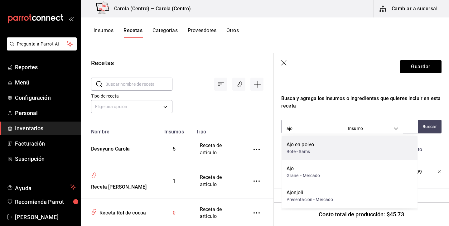
click at [309, 151] on div "Bote - Sams" at bounding box center [301, 152] width 28 height 7
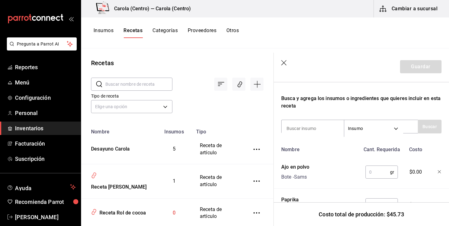
click at [380, 170] on input "text" at bounding box center [378, 172] width 25 height 12
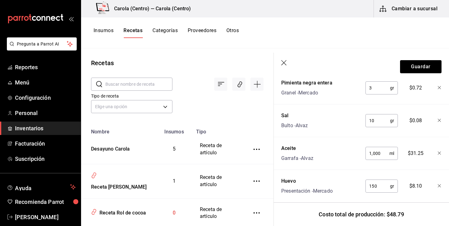
scroll to position [406, 0]
type input "10"
click at [374, 185] on input "150" at bounding box center [378, 186] width 25 height 12
type input "200"
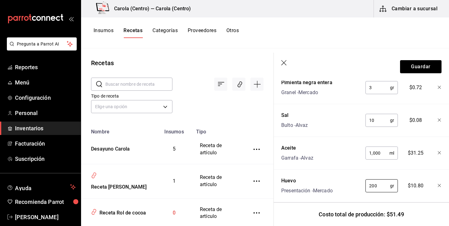
click at [345, 171] on div "Nombre Cant. Requerida Costo Ajo en polvo Bote - Sams 10 gr ​ $3.05 Paprika Bot…" at bounding box center [361, 65] width 160 height 275
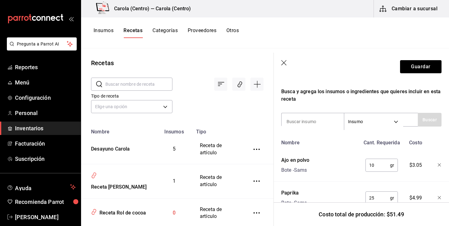
scroll to position [197, 0]
click at [313, 123] on input at bounding box center [313, 121] width 62 height 13
type input "cebolla"
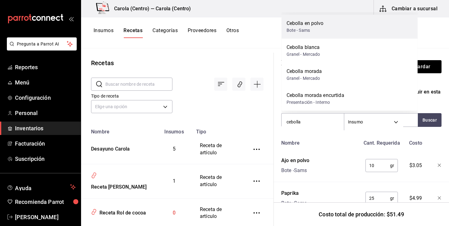
click at [320, 29] on div "Bote - Sams" at bounding box center [305, 30] width 37 height 7
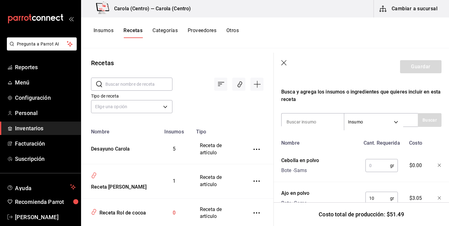
click at [374, 165] on input "text" at bounding box center [378, 165] width 25 height 12
type input "10"
click at [325, 123] on input at bounding box center [313, 121] width 62 height 13
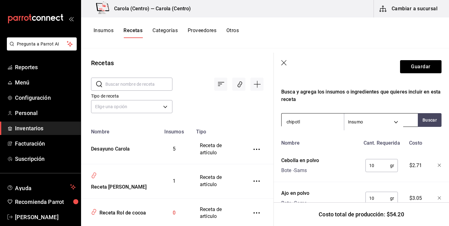
type input "chipotle"
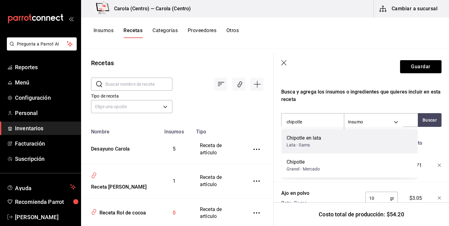
click at [334, 145] on div "Chipotle en lata Lata - Sams" at bounding box center [350, 141] width 136 height 24
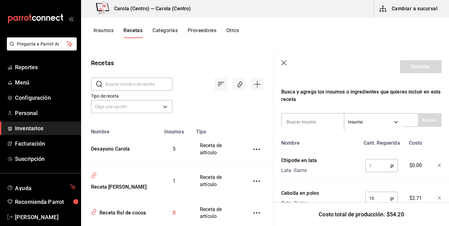
click at [375, 164] on input "text" at bounding box center [378, 165] width 25 height 12
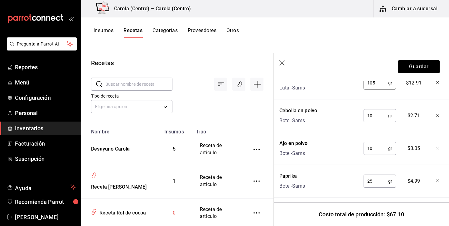
scroll to position [233, 2]
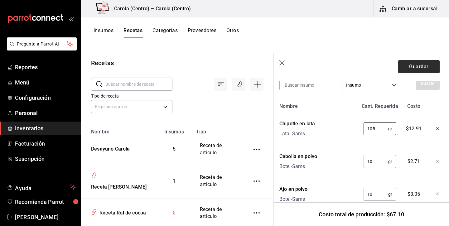
type input "105"
click at [415, 69] on button "Guardar" at bounding box center [419, 66] width 42 height 13
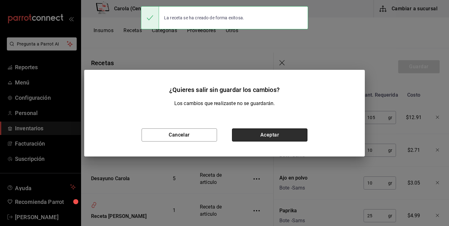
click at [290, 132] on button "Aceptar" at bounding box center [270, 135] width 76 height 13
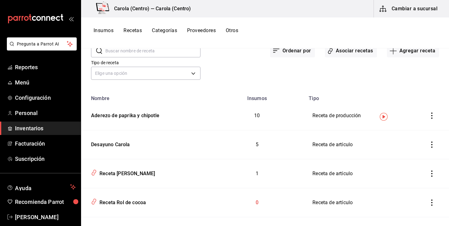
scroll to position [34, 0]
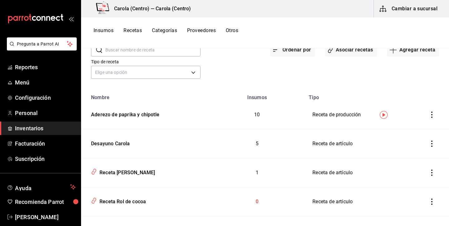
click at [106, 32] on button "Insumos" at bounding box center [104, 32] width 20 height 11
